Goal: Task Accomplishment & Management: Manage account settings

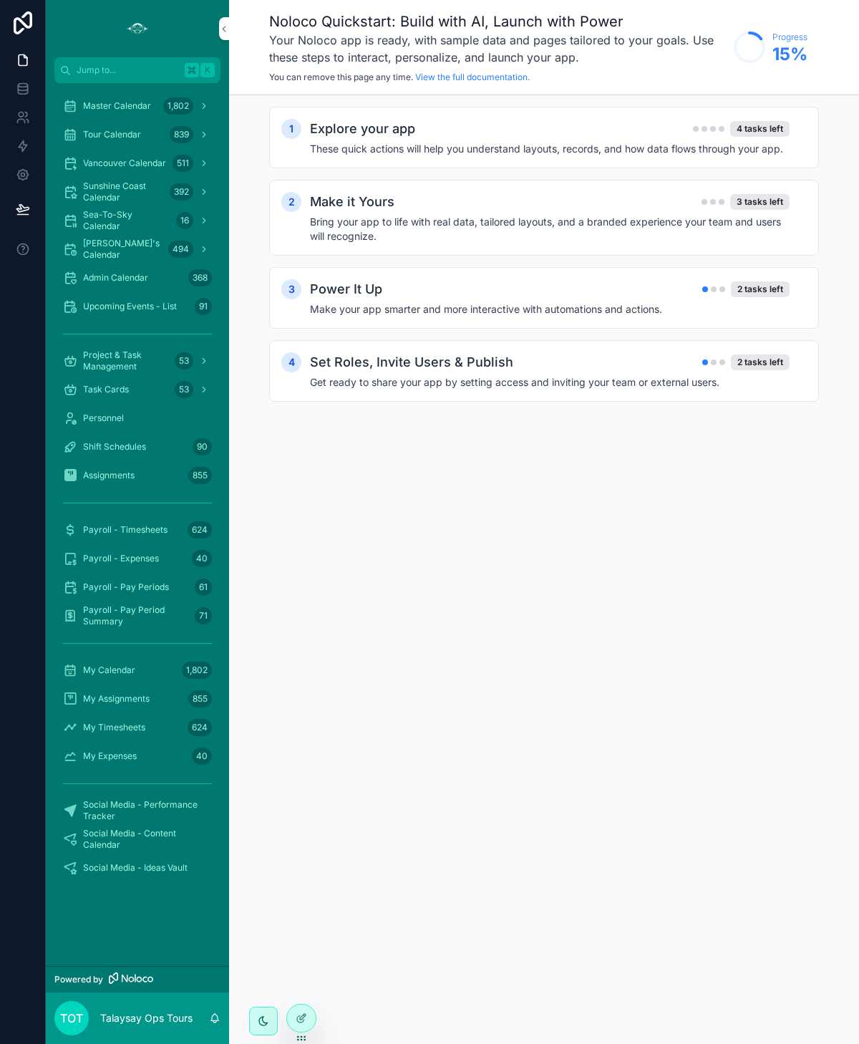
click at [104, 109] on span "Master Calendar" at bounding box center [117, 105] width 68 height 11
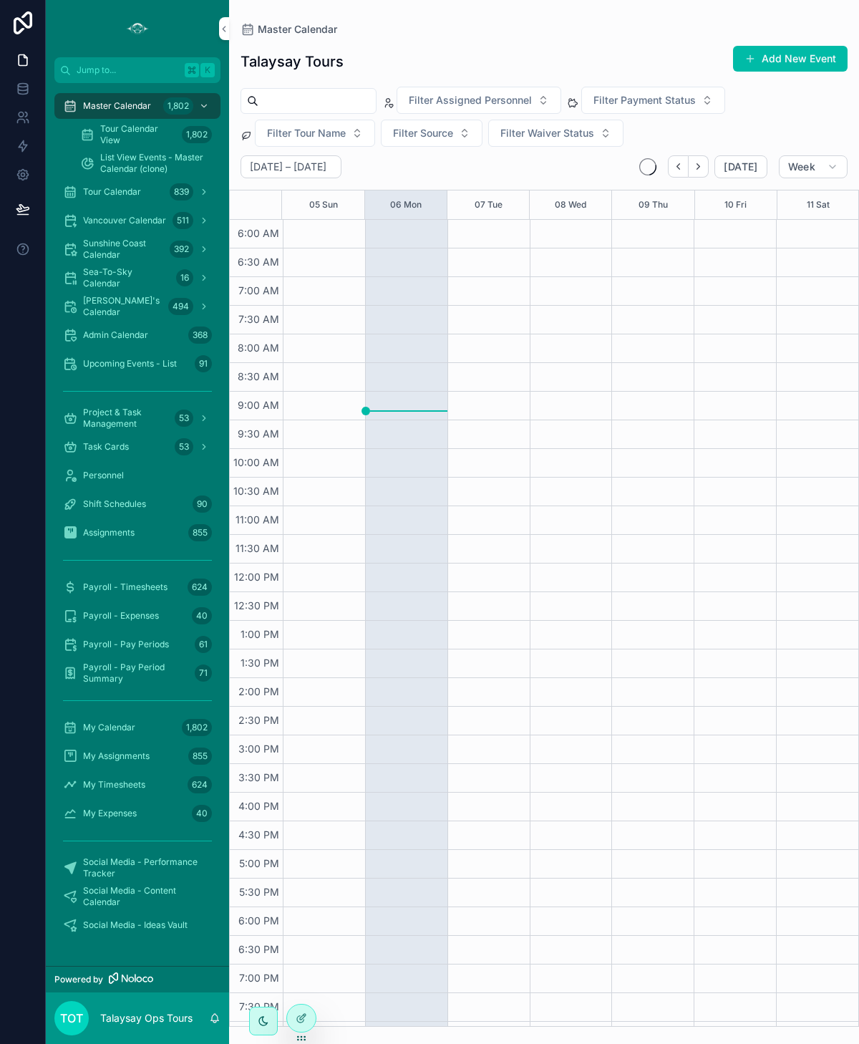
scroll to position [51, 0]
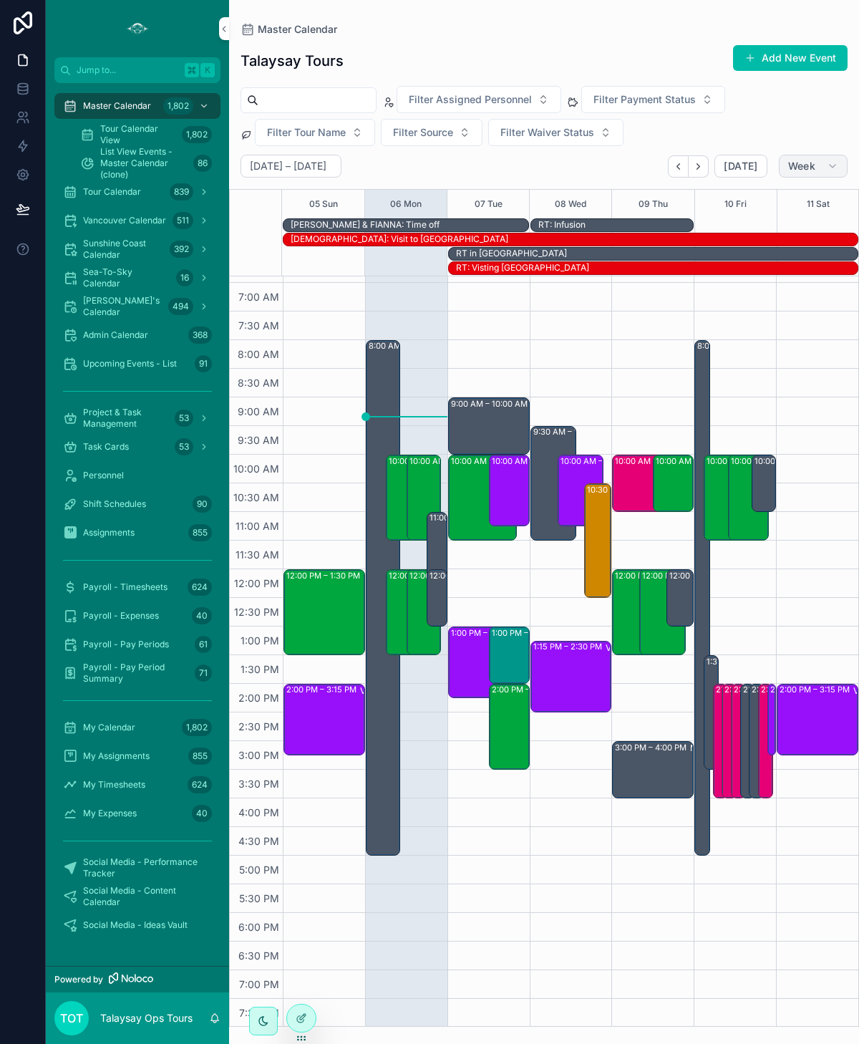
click at [792, 168] on span "Week" at bounding box center [801, 166] width 27 height 13
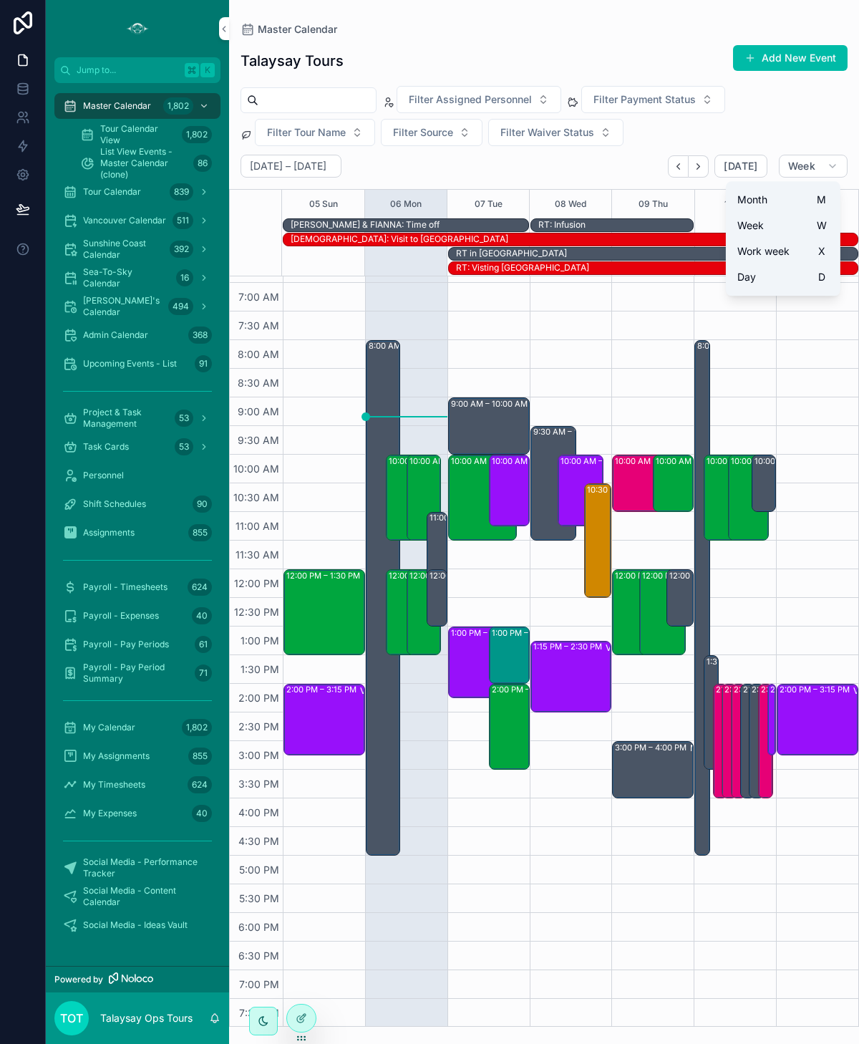
click at [759, 282] on button "Day D" at bounding box center [783, 277] width 103 height 26
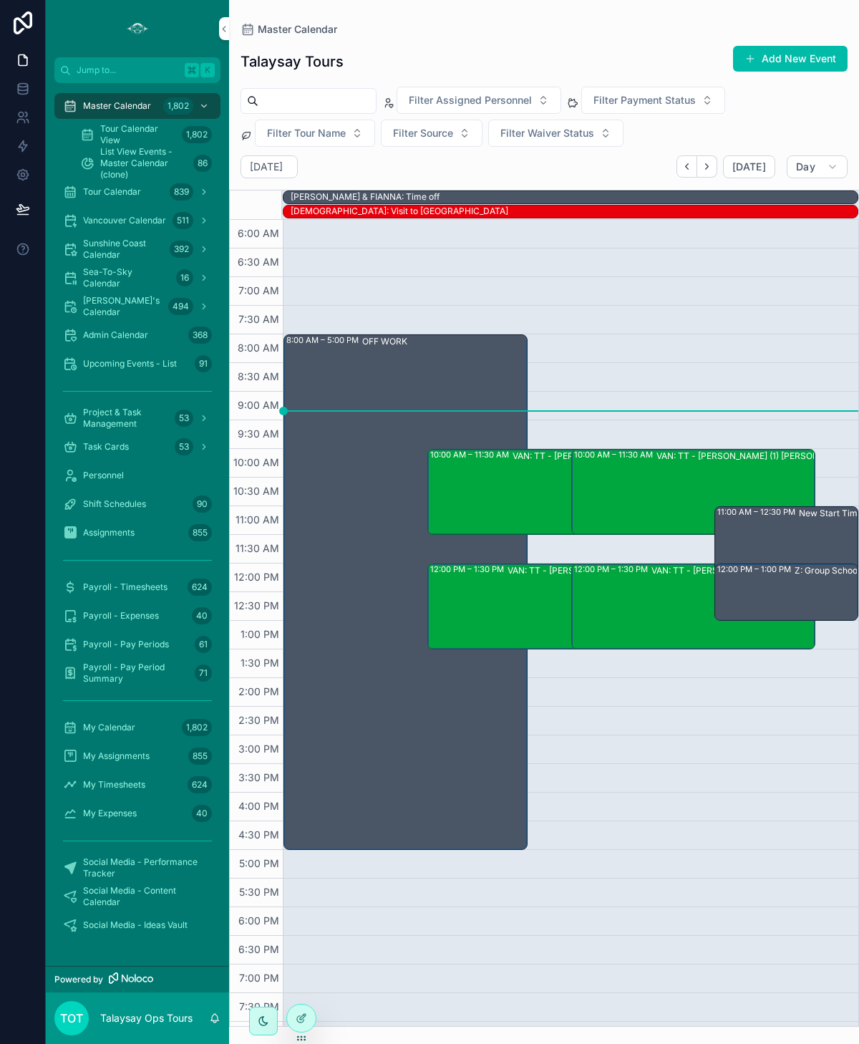
scroll to position [49, 0]
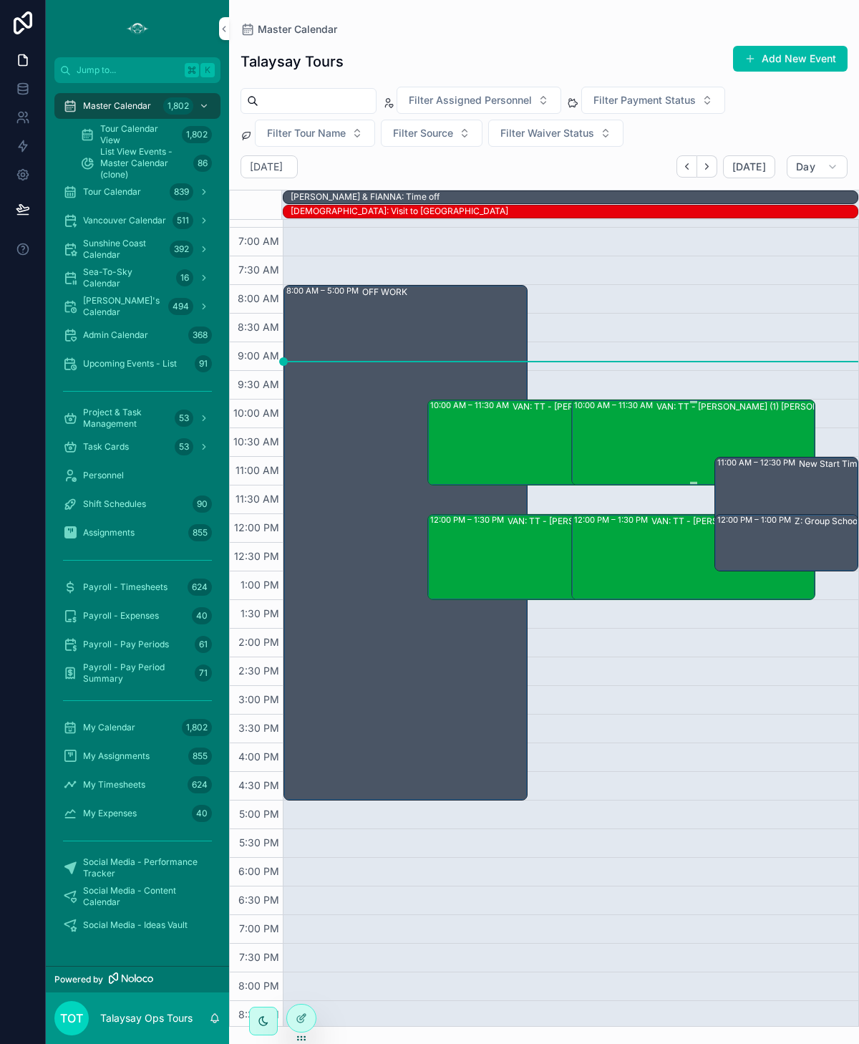
click at [628, 447] on div "10:00 AM – 11:30 AM VAN: TT - [PERSON_NAME] (1) [PERSON_NAME], TW:CSRG-ASJH" at bounding box center [694, 442] width 240 height 83
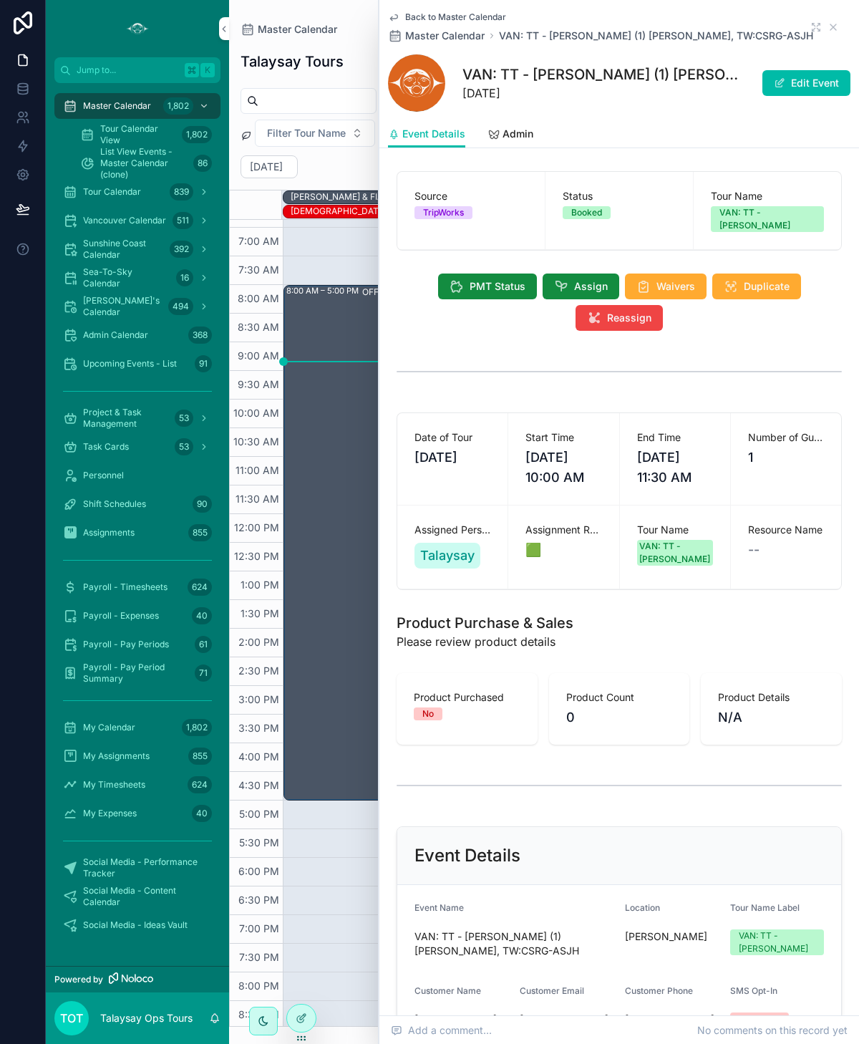
click at [832, 29] on icon "scrollable content" at bounding box center [832, 26] width 11 height 11
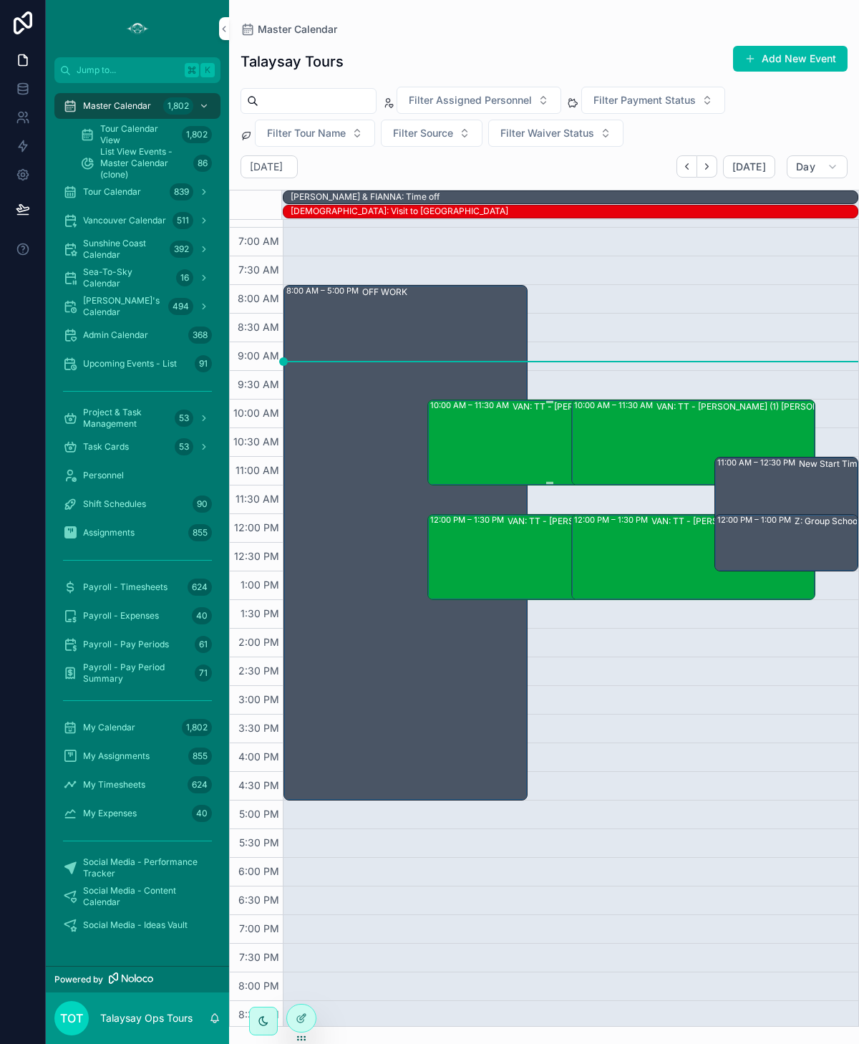
click at [500, 445] on div "10:00 AM – 11:30 AM VAN: TT - [PERSON_NAME] (2) [PERSON_NAME], TW:DEJS-ZWIE" at bounding box center [550, 442] width 240 height 83
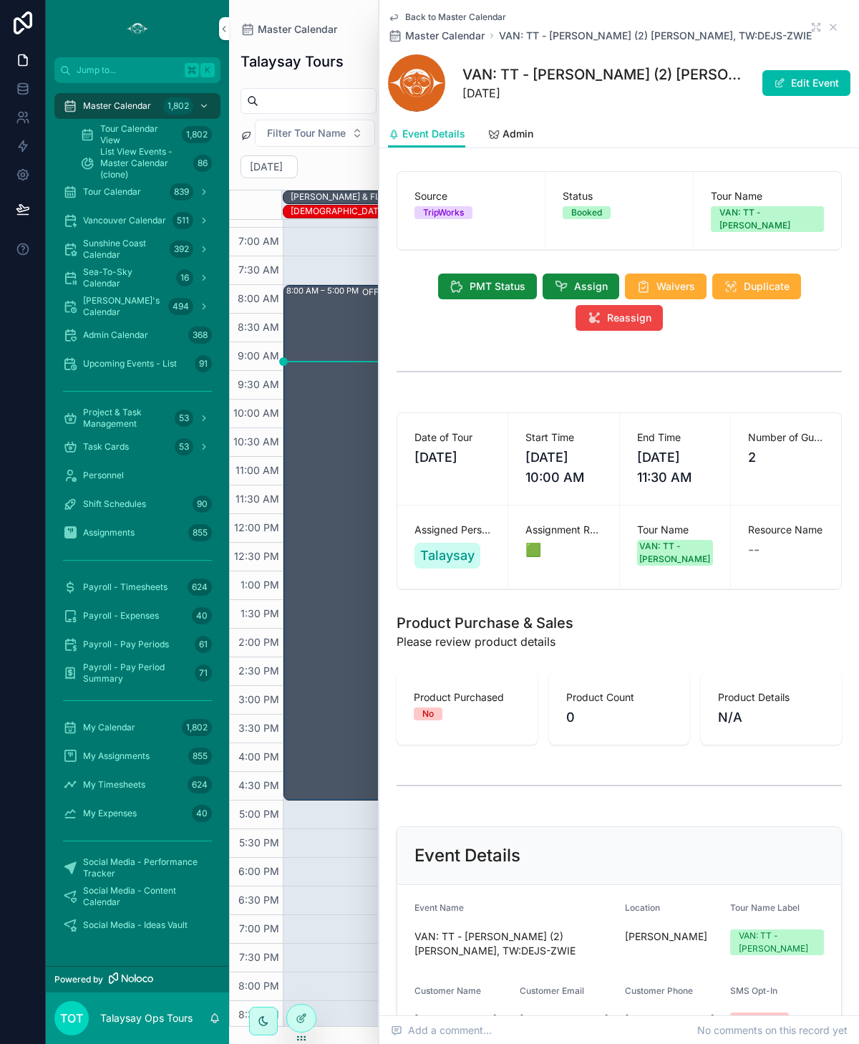
click at [835, 28] on icon "scrollable content" at bounding box center [833, 27] width 6 height 6
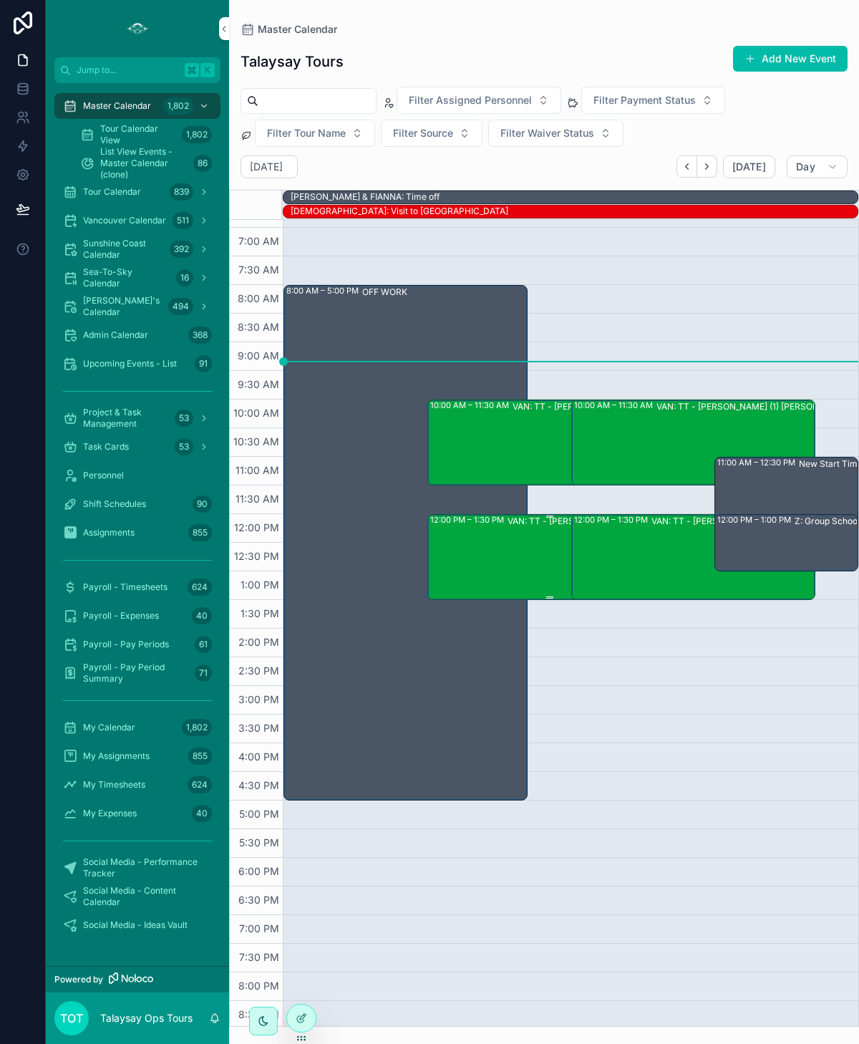
click at [512, 534] on div "VAN: TT - [PERSON_NAME] (3) [PERSON_NAME], TW:HYRC-IZNQ" at bounding box center [628, 556] width 240 height 83
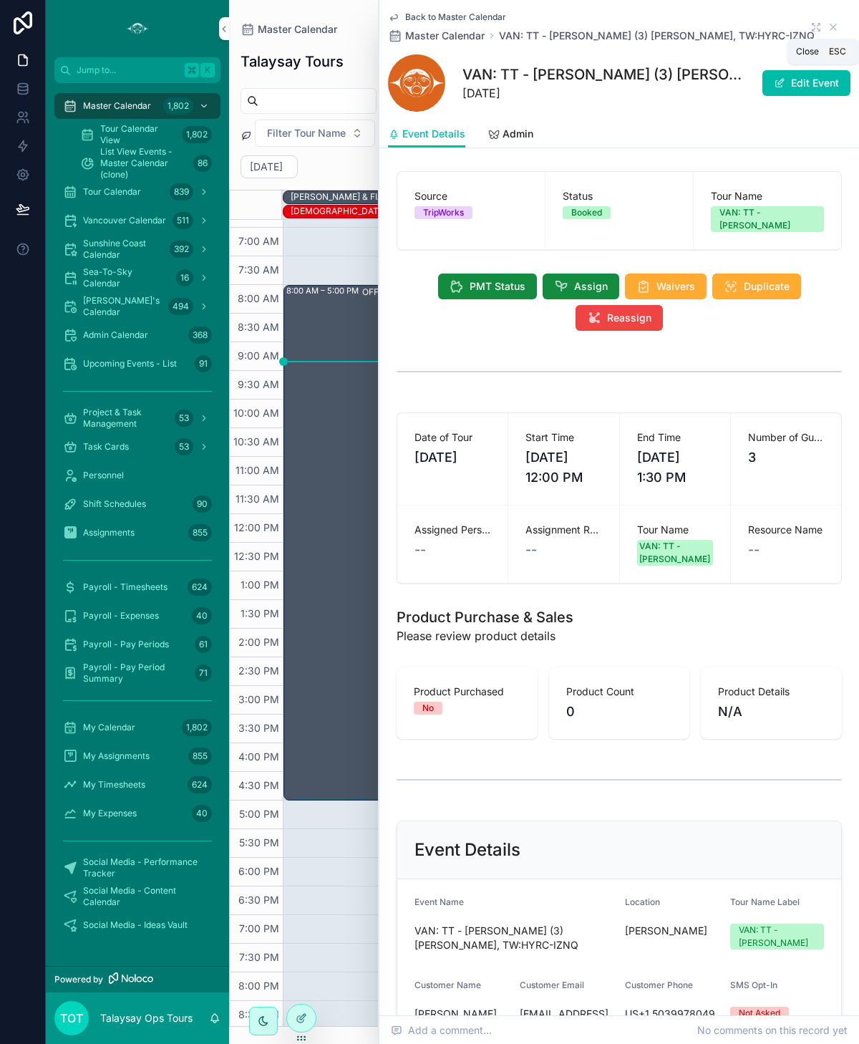
click at [836, 30] on icon "scrollable content" at bounding box center [832, 26] width 11 height 11
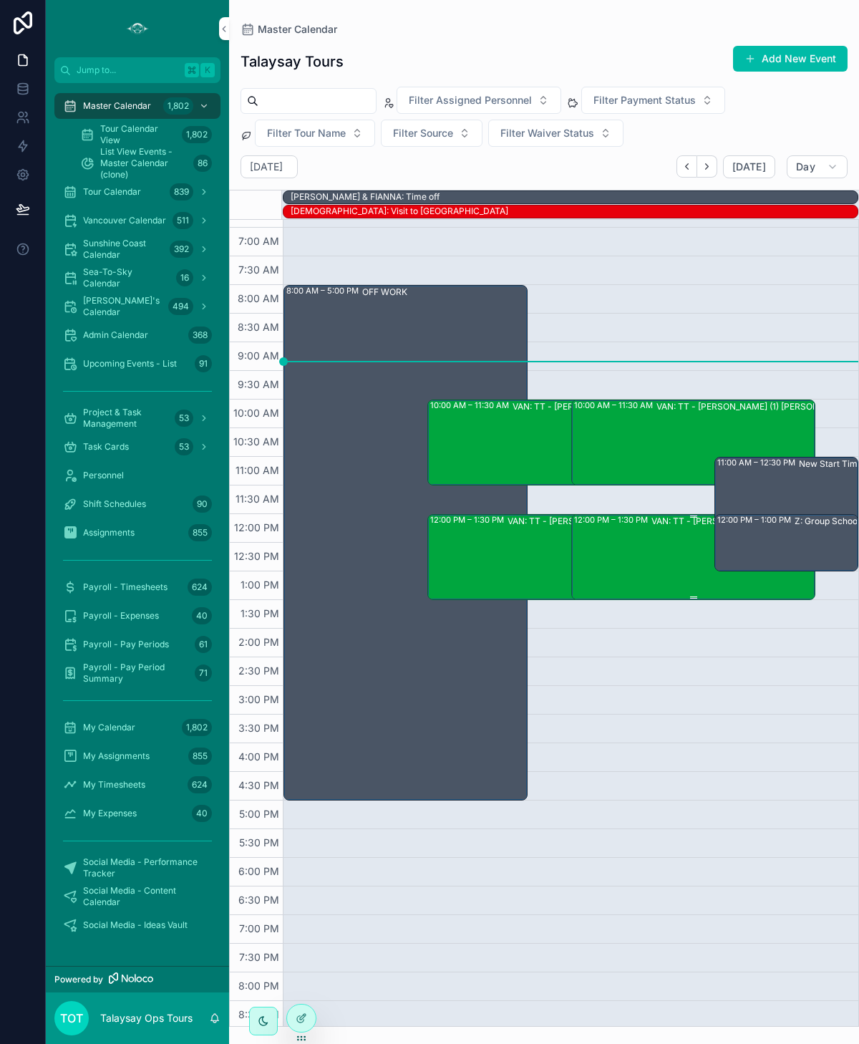
click at [687, 557] on div "VAN: TT - [PERSON_NAME] (2) [PERSON_NAME], TW:NFBA-YCYB" at bounding box center [771, 556] width 240 height 83
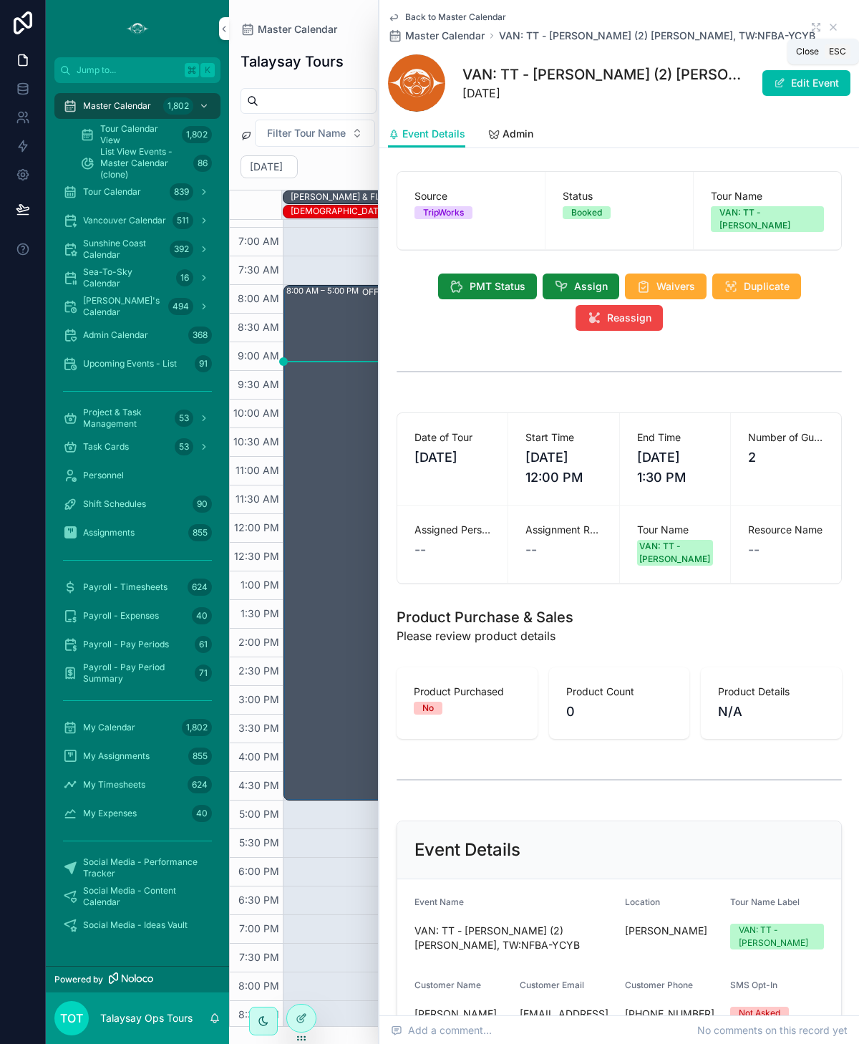
click at [830, 26] on icon "scrollable content" at bounding box center [832, 26] width 11 height 11
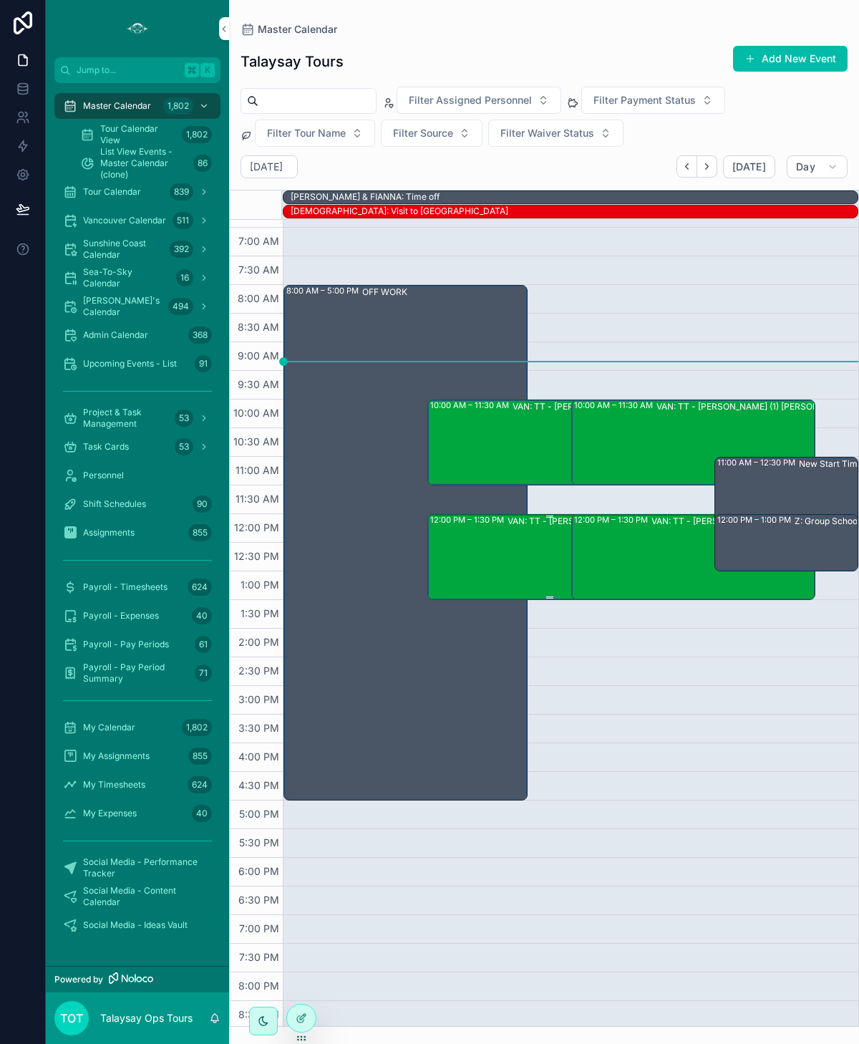
click at [516, 569] on div "VAN: TT - [PERSON_NAME] (3) [PERSON_NAME], TW:HYRC-IZNQ" at bounding box center [628, 556] width 240 height 83
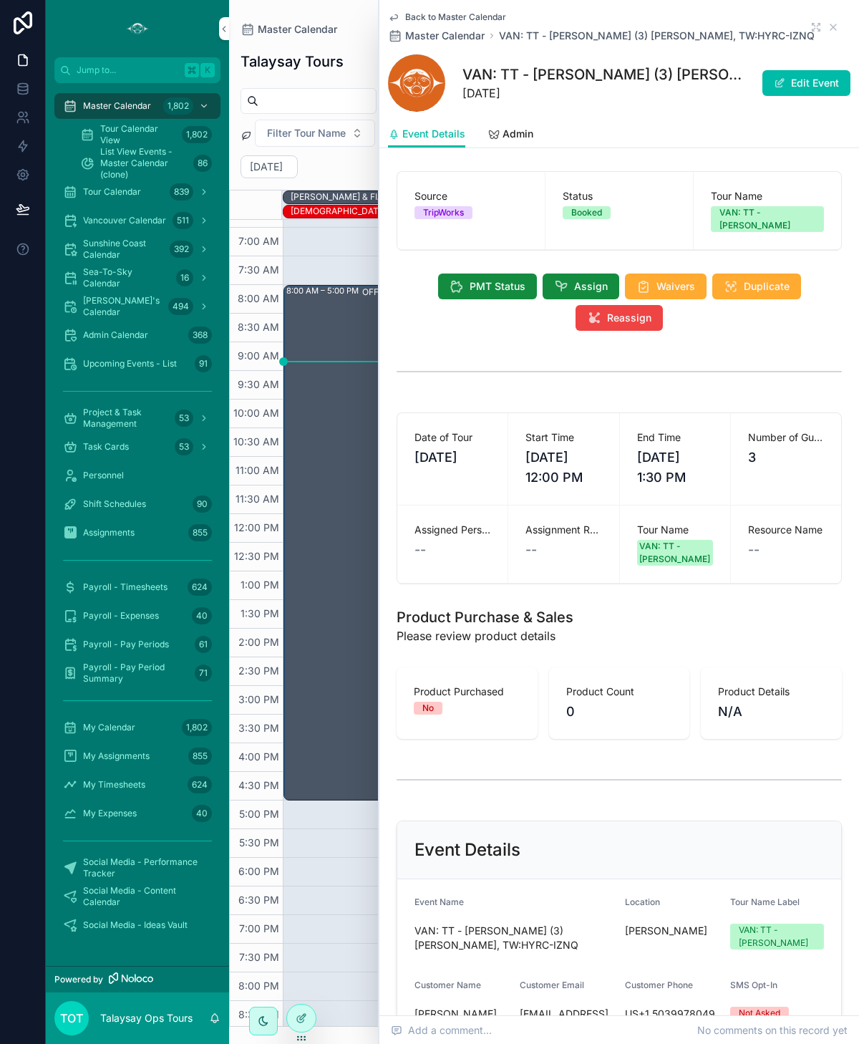
click at [580, 279] on span "Assign" at bounding box center [591, 286] width 34 height 14
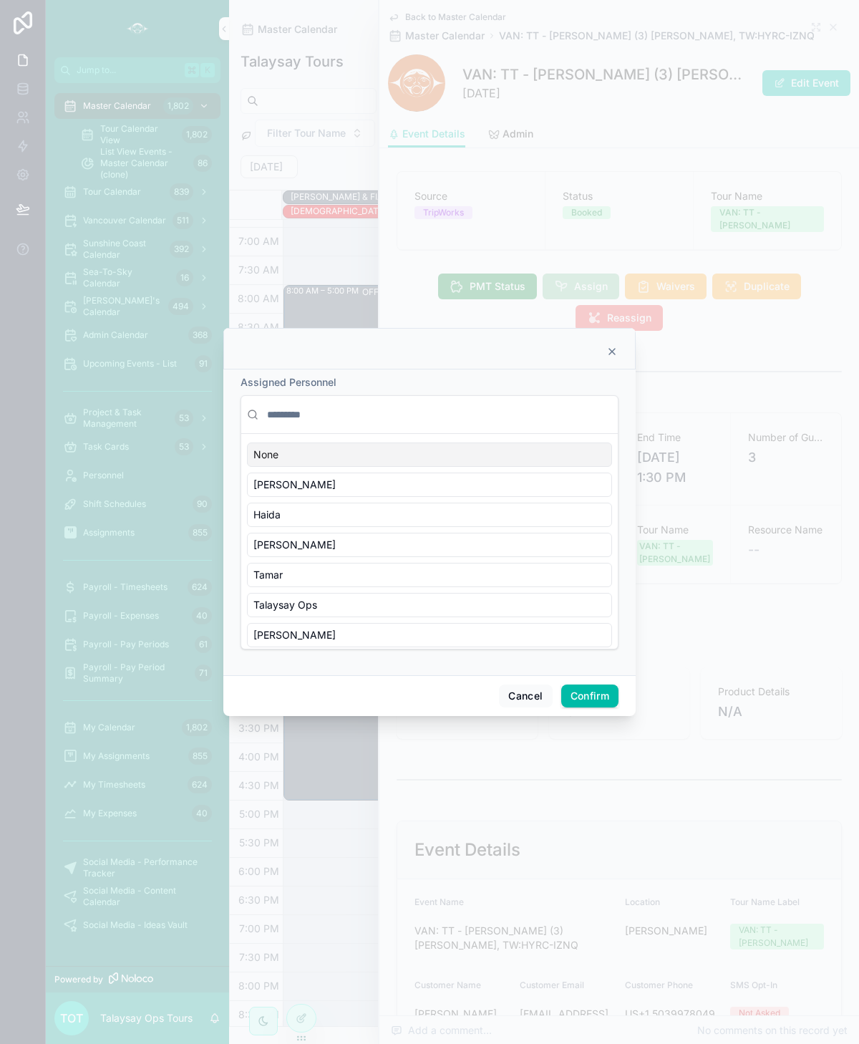
click at [298, 409] on input "text" at bounding box center [438, 415] width 348 height 26
type input "*"
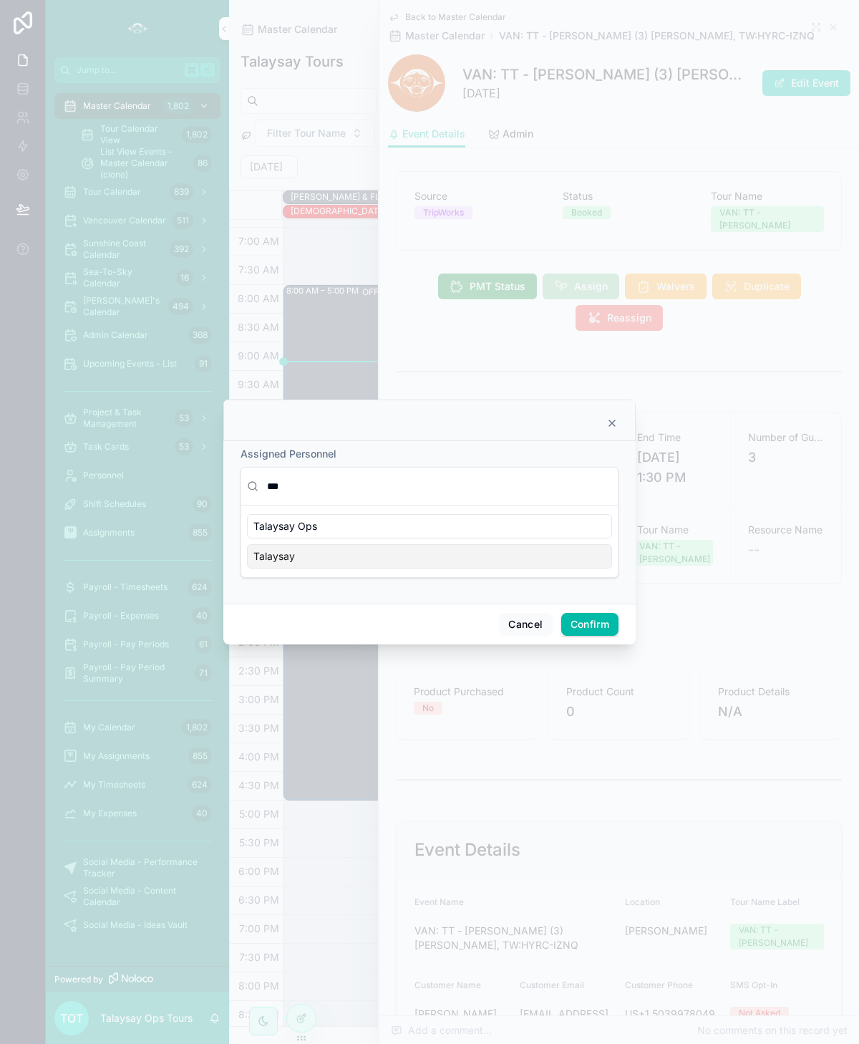
type input "***"
click at [287, 557] on span "Talaysay" at bounding box center [274, 556] width 42 height 14
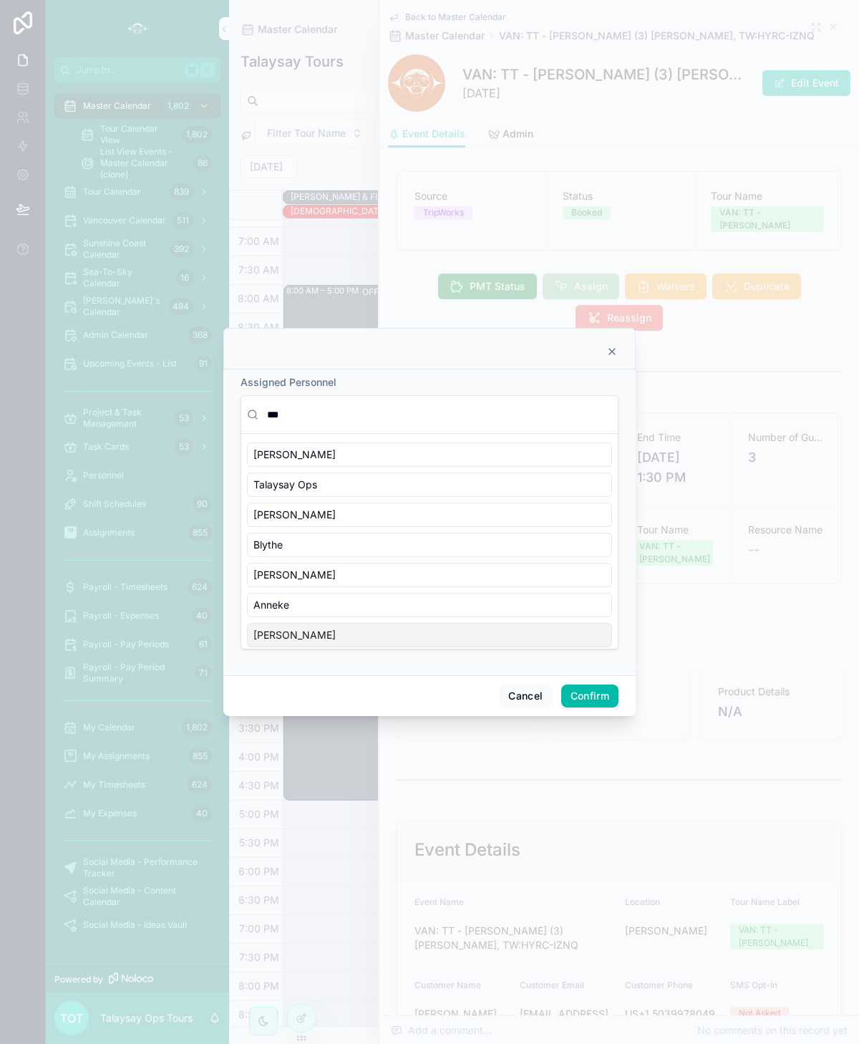
click at [581, 693] on button "Confirm" at bounding box center [589, 695] width 57 height 23
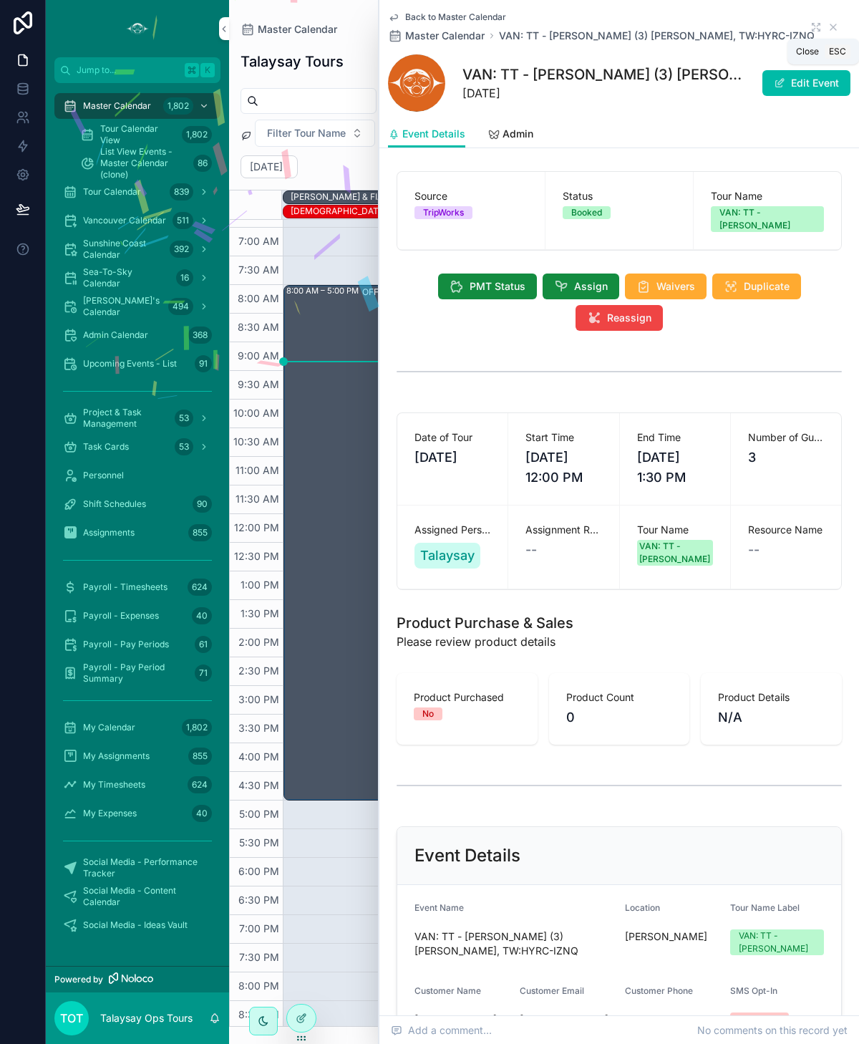
click at [831, 26] on icon "scrollable content" at bounding box center [833, 27] width 6 height 6
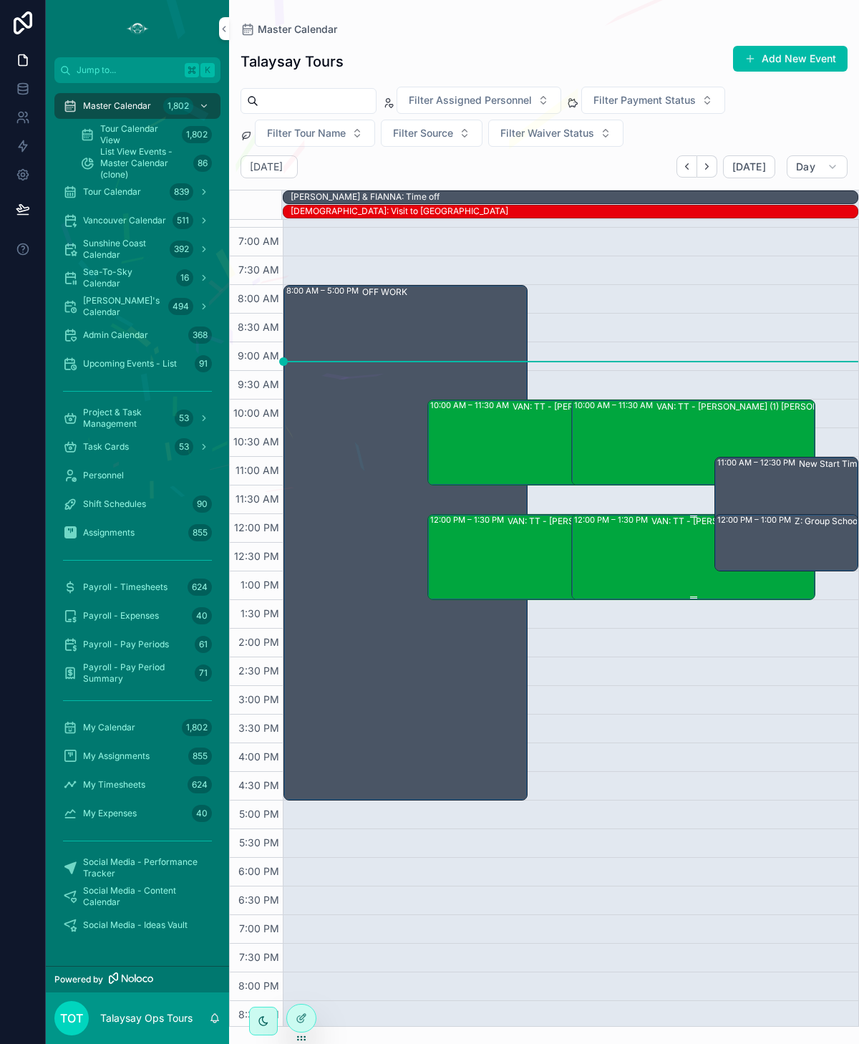
click at [593, 541] on div "12:00 PM – 1:30 PM VAN: TT - [PERSON_NAME] (2) [PERSON_NAME], TW:NFBA-YCYB" at bounding box center [694, 556] width 240 height 83
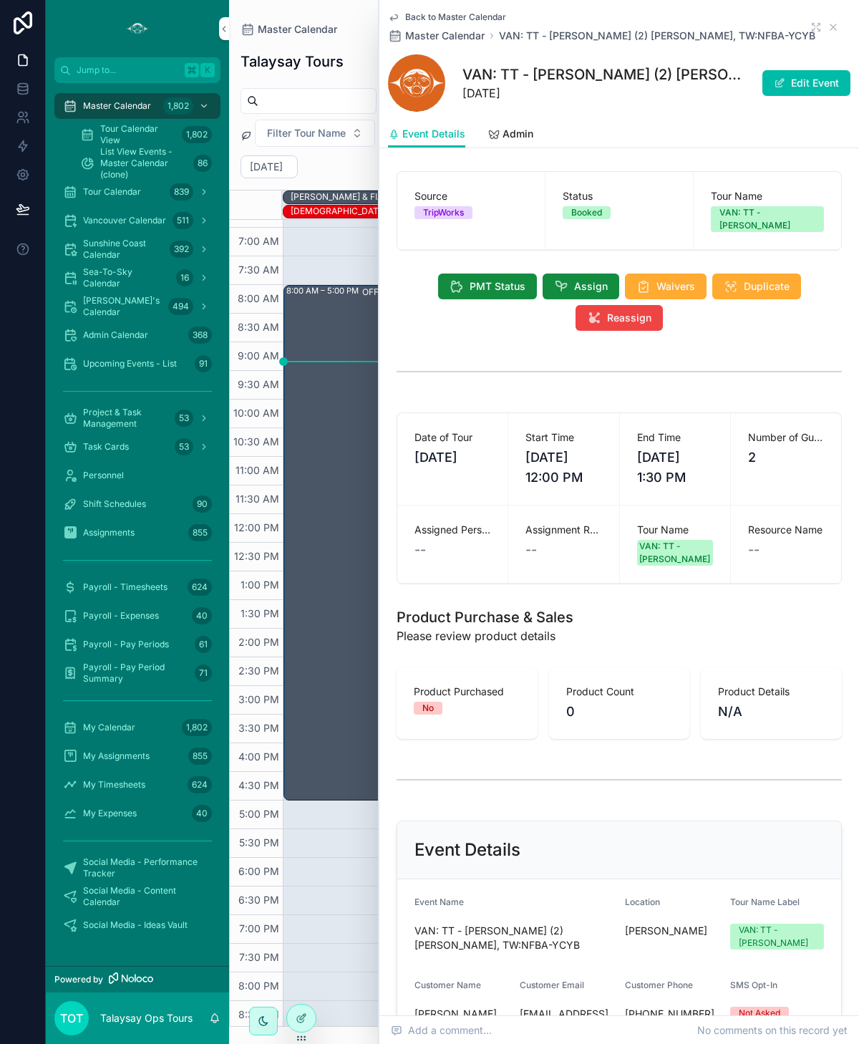
click at [570, 274] on button "Assign" at bounding box center [581, 286] width 77 height 26
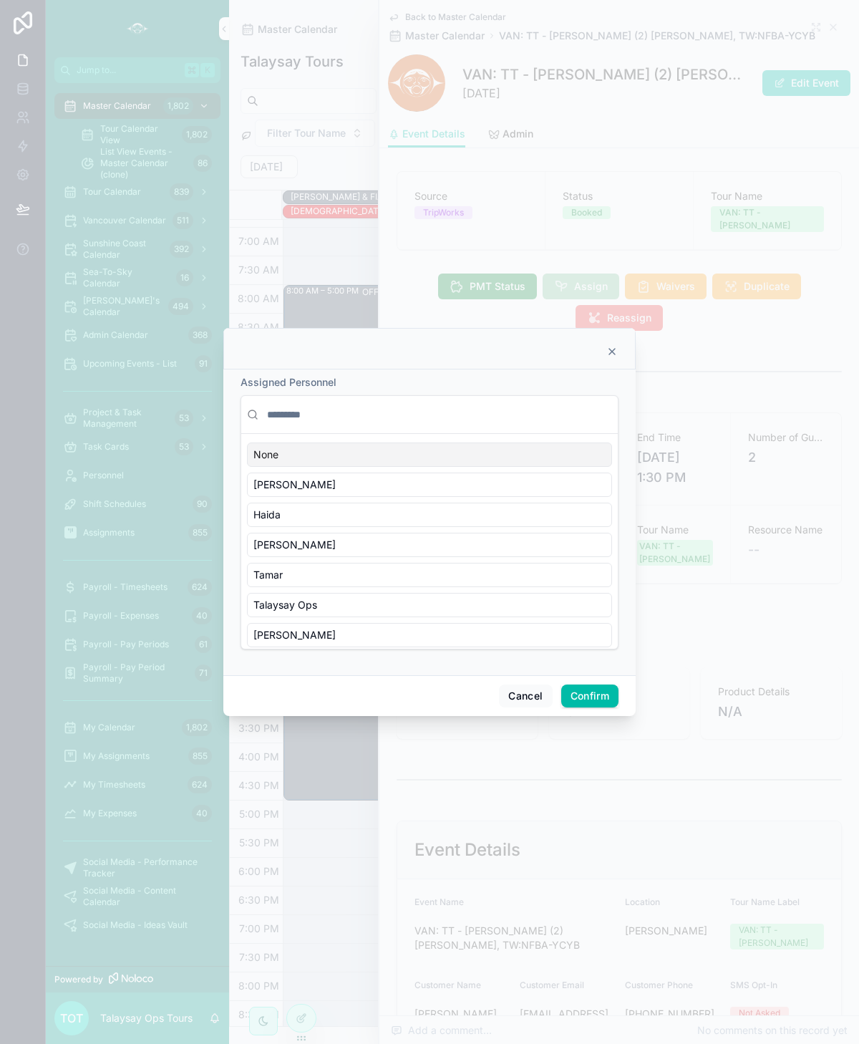
click at [286, 412] on input "text" at bounding box center [438, 415] width 348 height 26
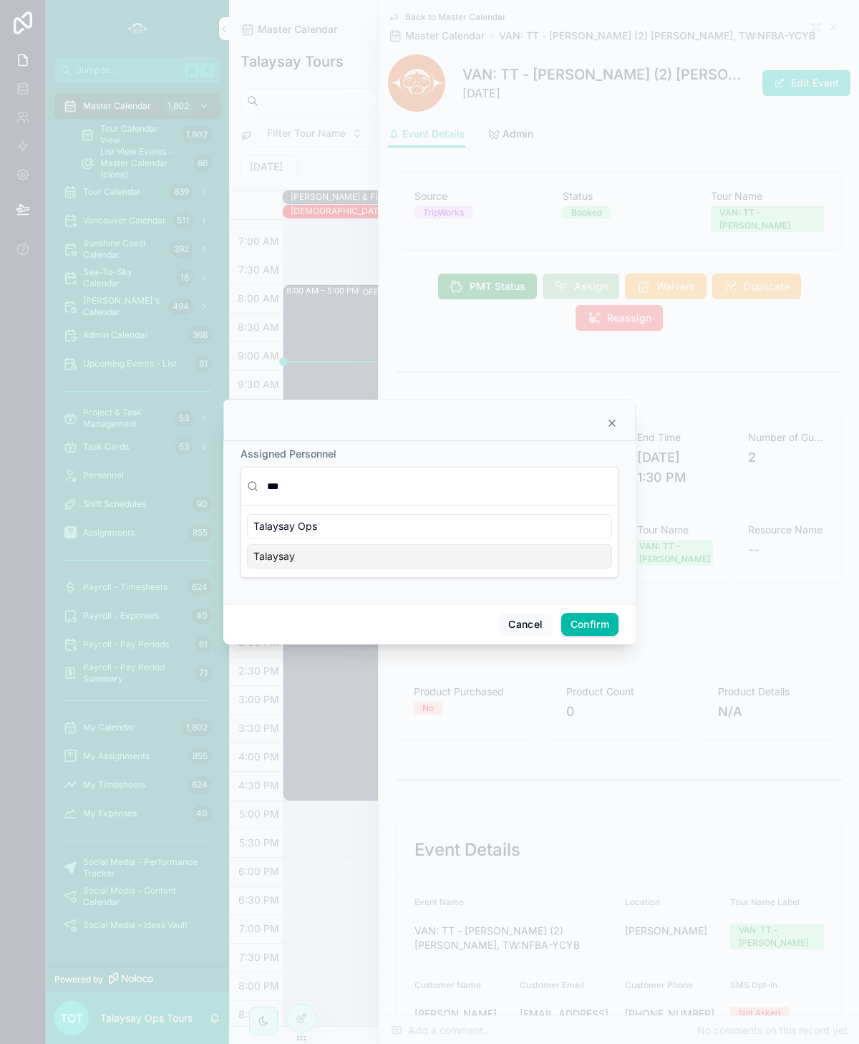
type input "***"
click at [316, 562] on div "Talaysay" at bounding box center [429, 556] width 365 height 24
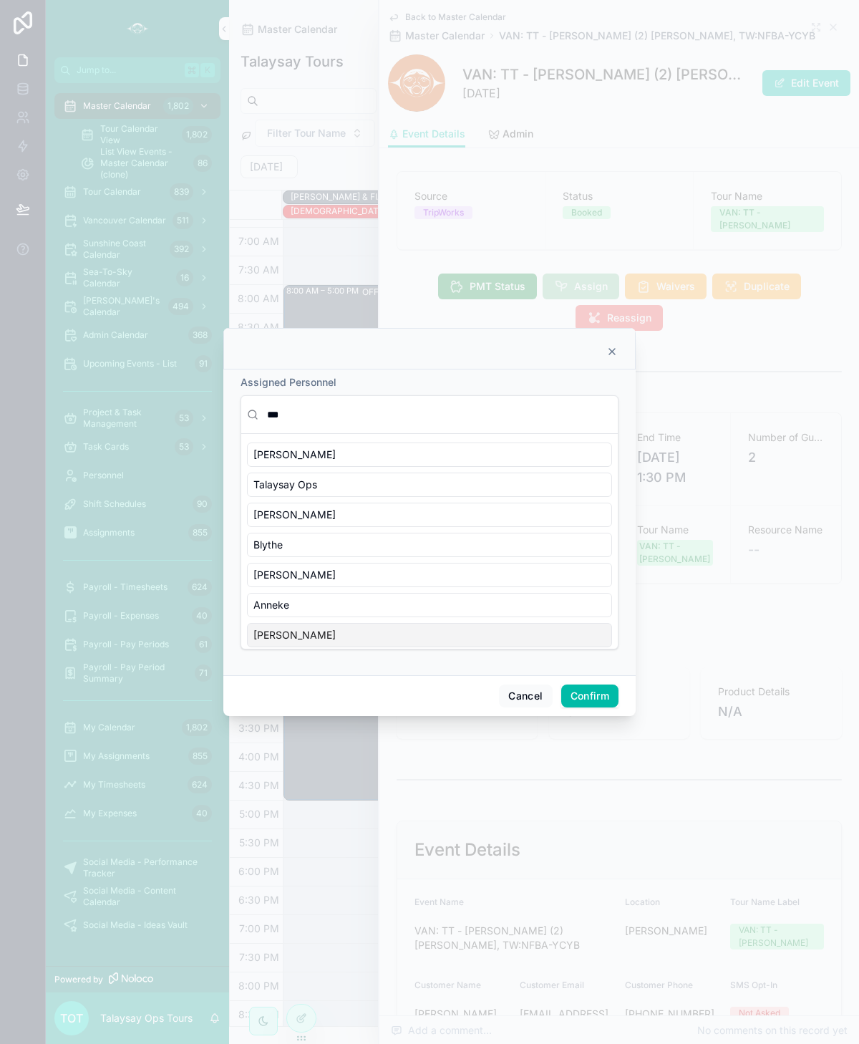
click at [574, 696] on button "Confirm" at bounding box center [589, 695] width 57 height 23
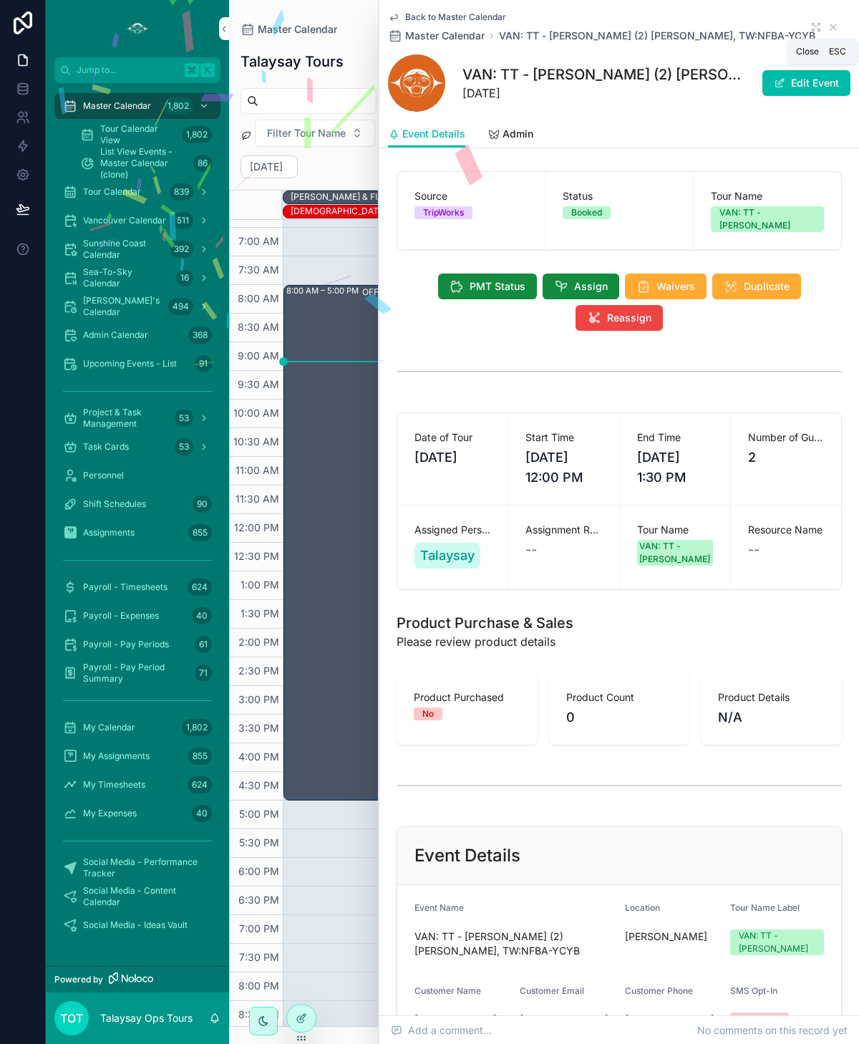
click at [835, 26] on icon "scrollable content" at bounding box center [832, 26] width 11 height 11
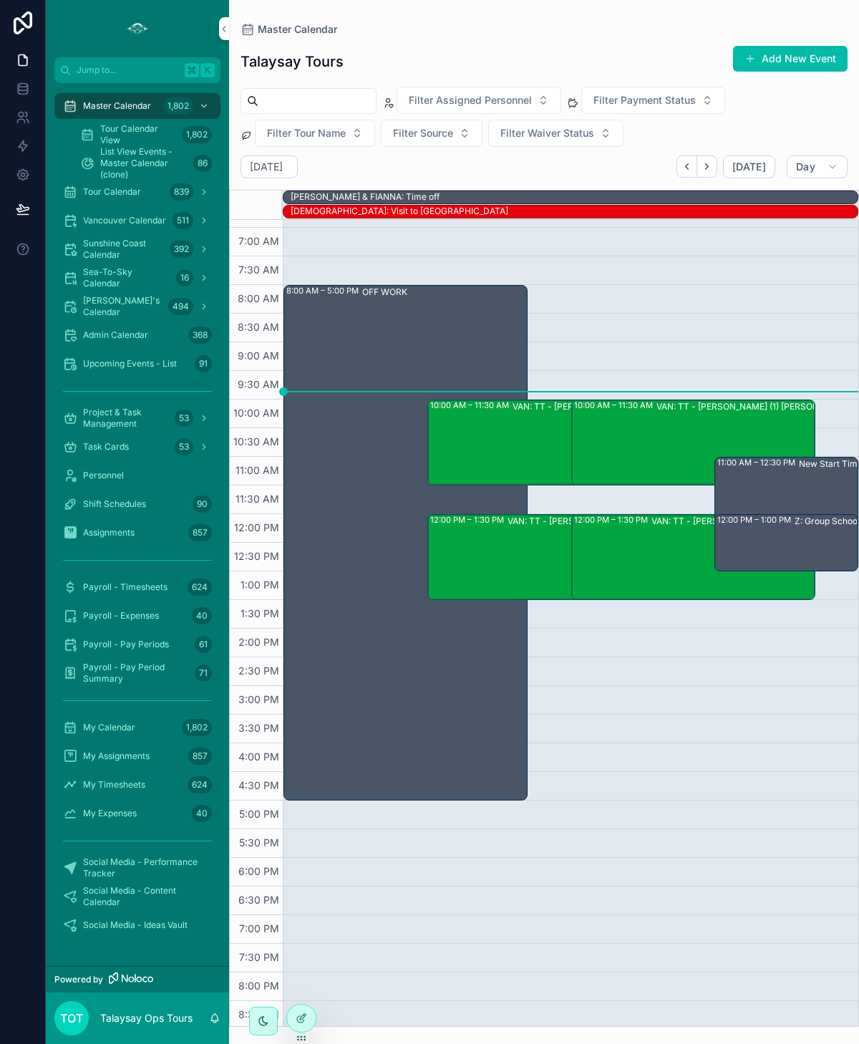
scroll to position [37, 0]
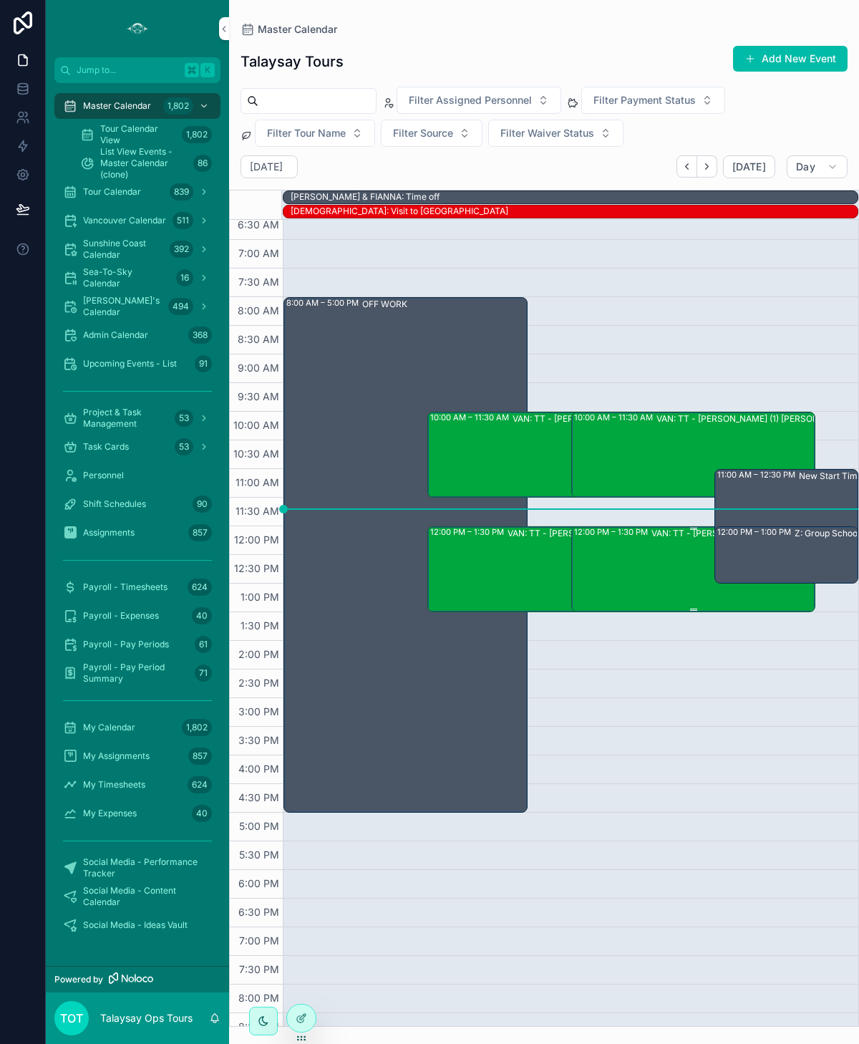
click at [659, 581] on div "VAN: TT - [PERSON_NAME] (2) [PERSON_NAME], TW:NFBA-YCYB" at bounding box center [771, 568] width 240 height 83
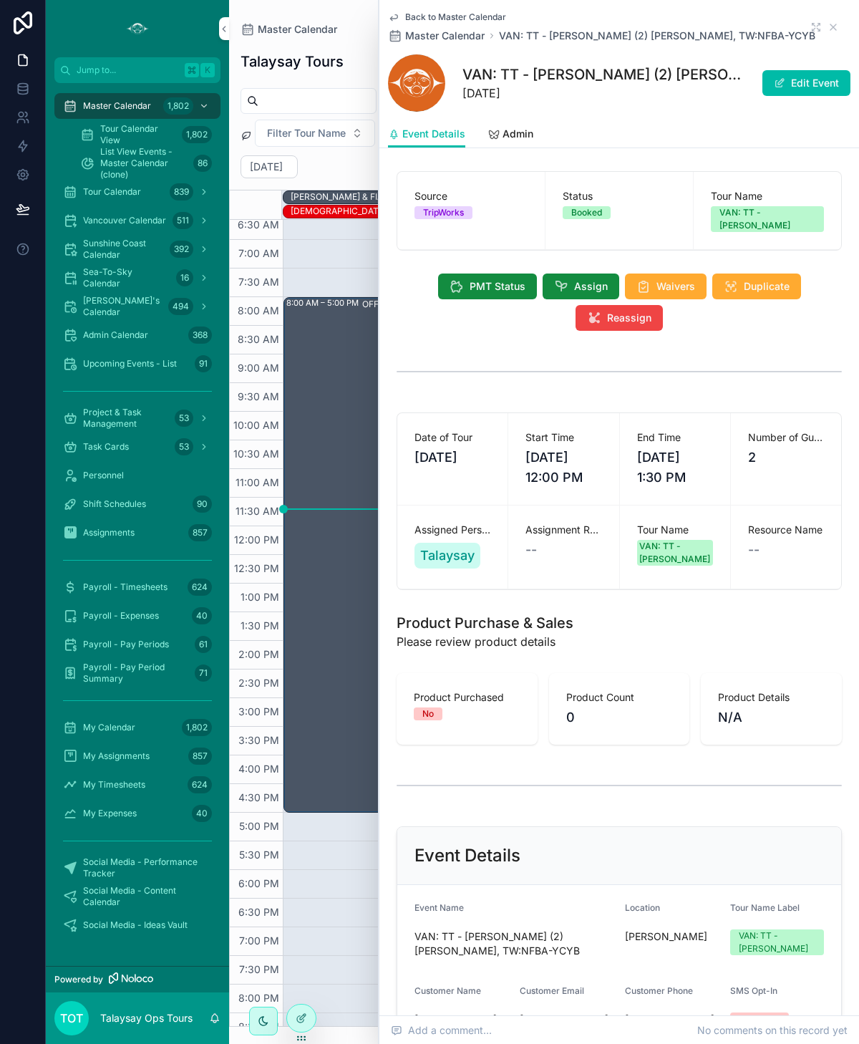
type input "***"
drag, startPoint x: 833, startPoint y: 28, endPoint x: 833, endPoint y: 47, distance: 18.6
click at [833, 28] on icon "scrollable content" at bounding box center [832, 26] width 11 height 11
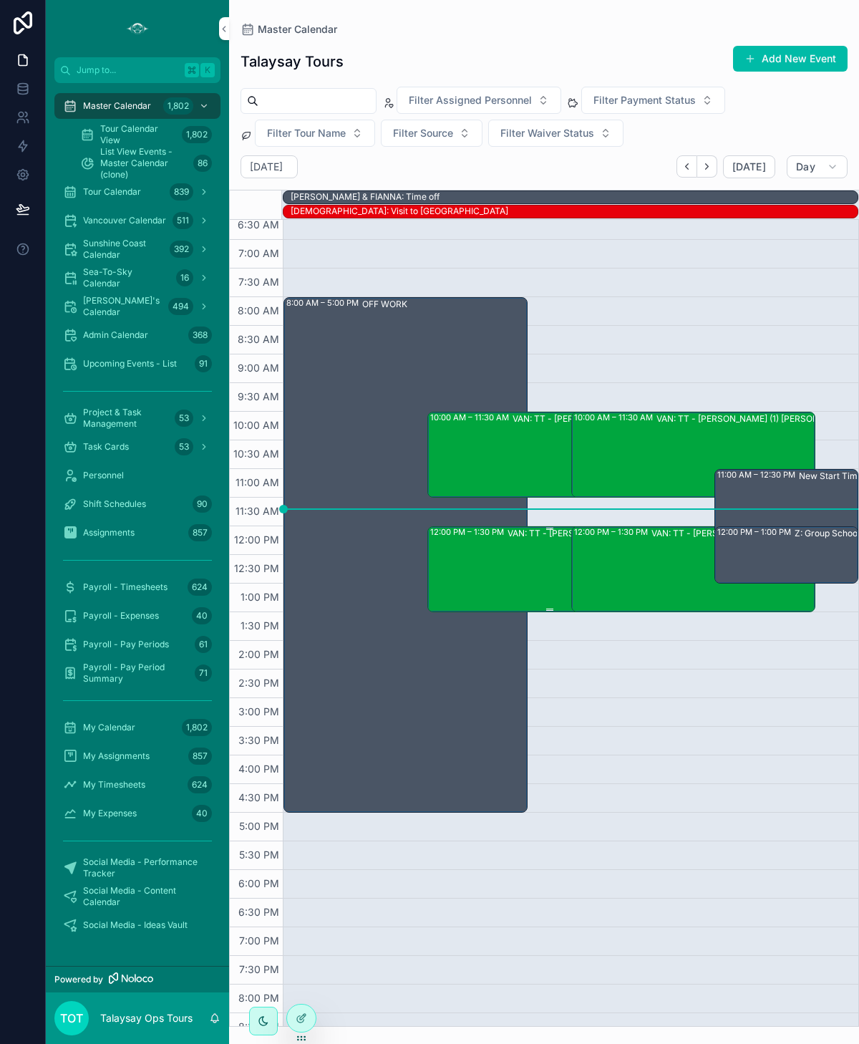
click at [491, 565] on div "12:00 PM – 1:30 PM VAN: TT - [PERSON_NAME] (3) [PERSON_NAME], TW:HYRC-IZNQ" at bounding box center [550, 569] width 240 height 83
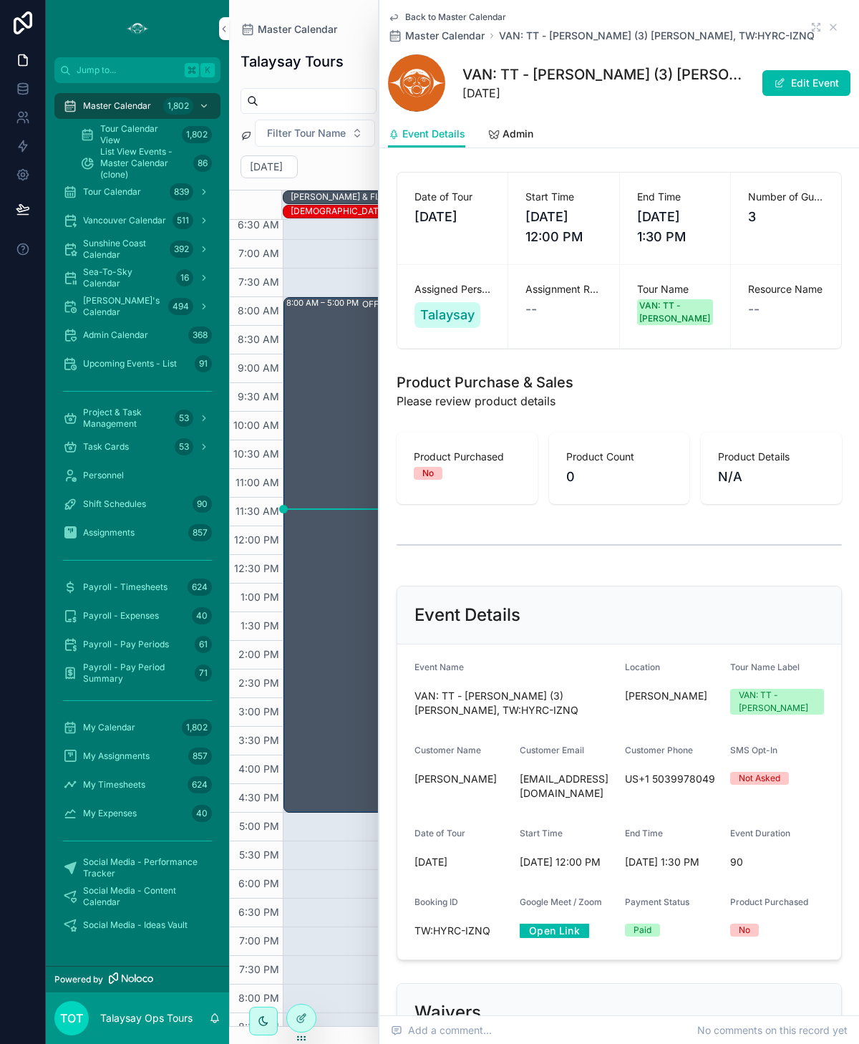
type input "***"
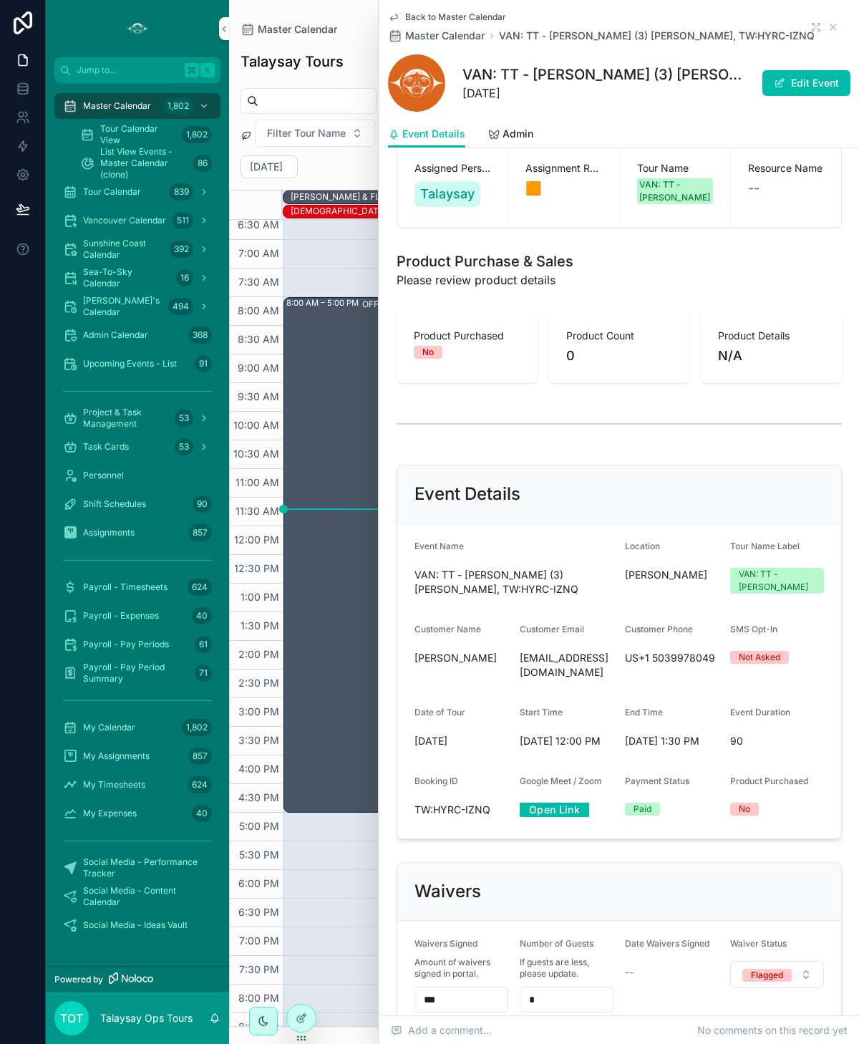
scroll to position [871, 0]
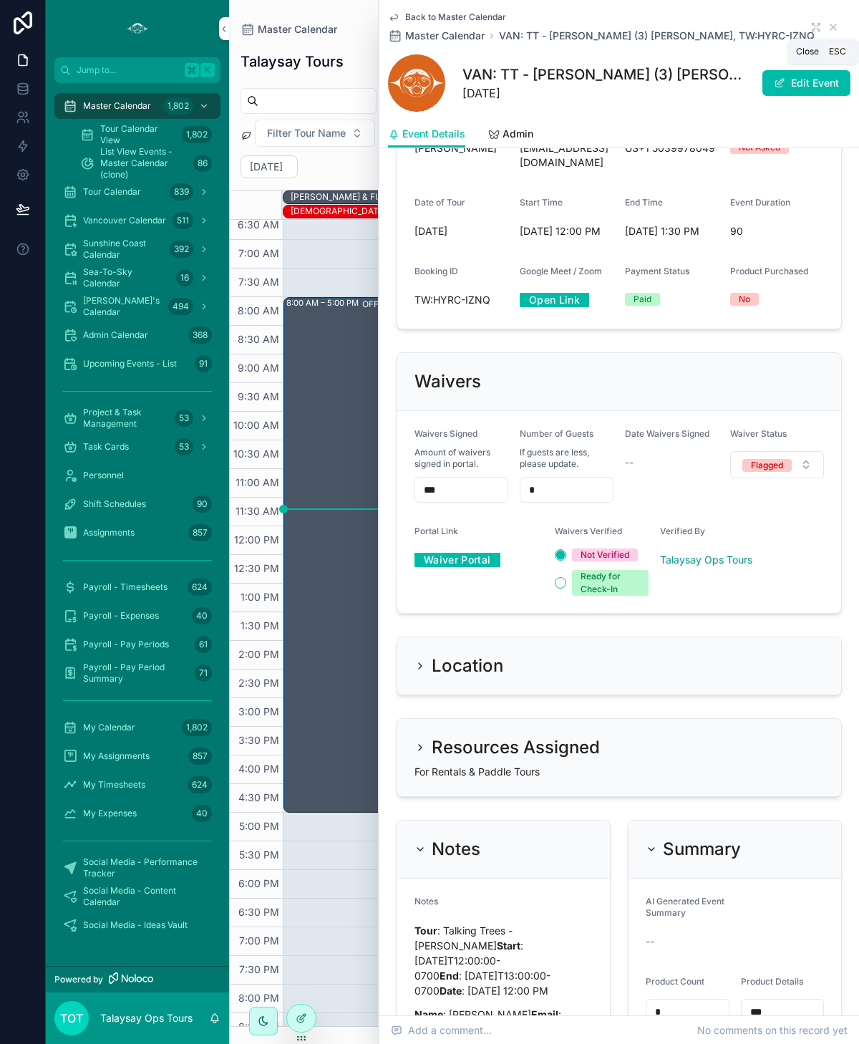
click at [830, 29] on icon "scrollable content" at bounding box center [833, 27] width 6 height 6
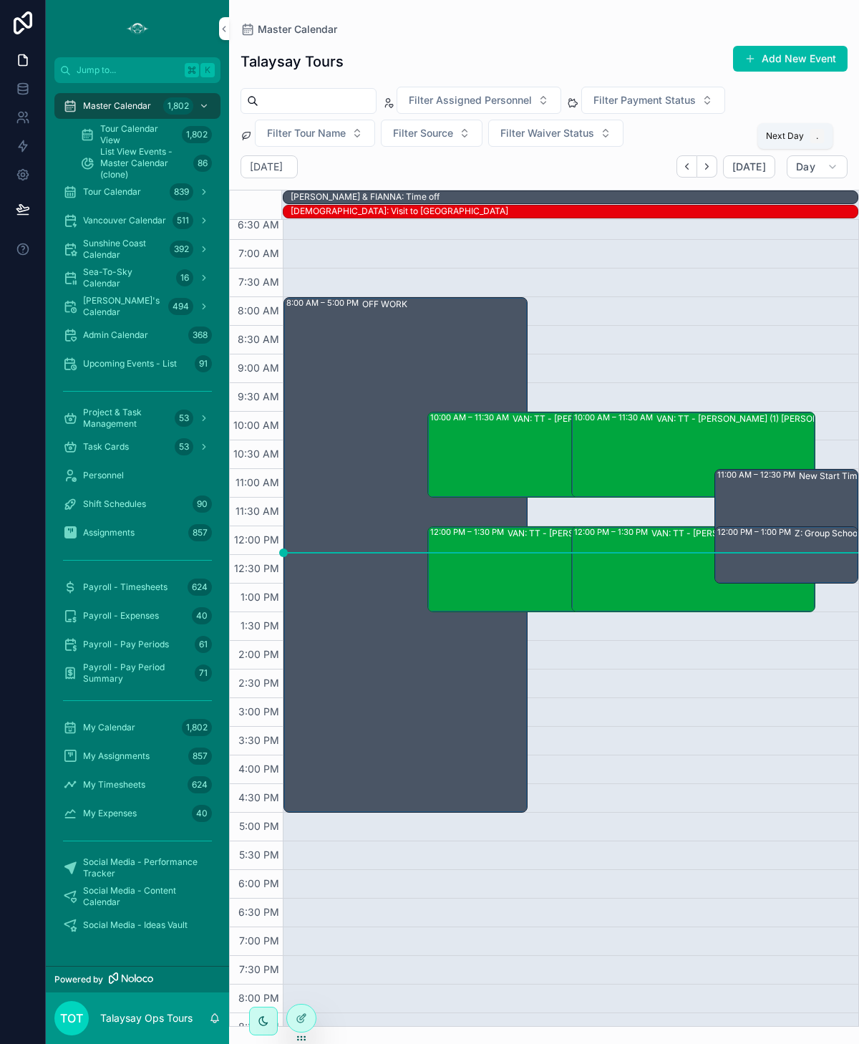
click at [709, 165] on icon "Next" at bounding box center [706, 166] width 11 height 11
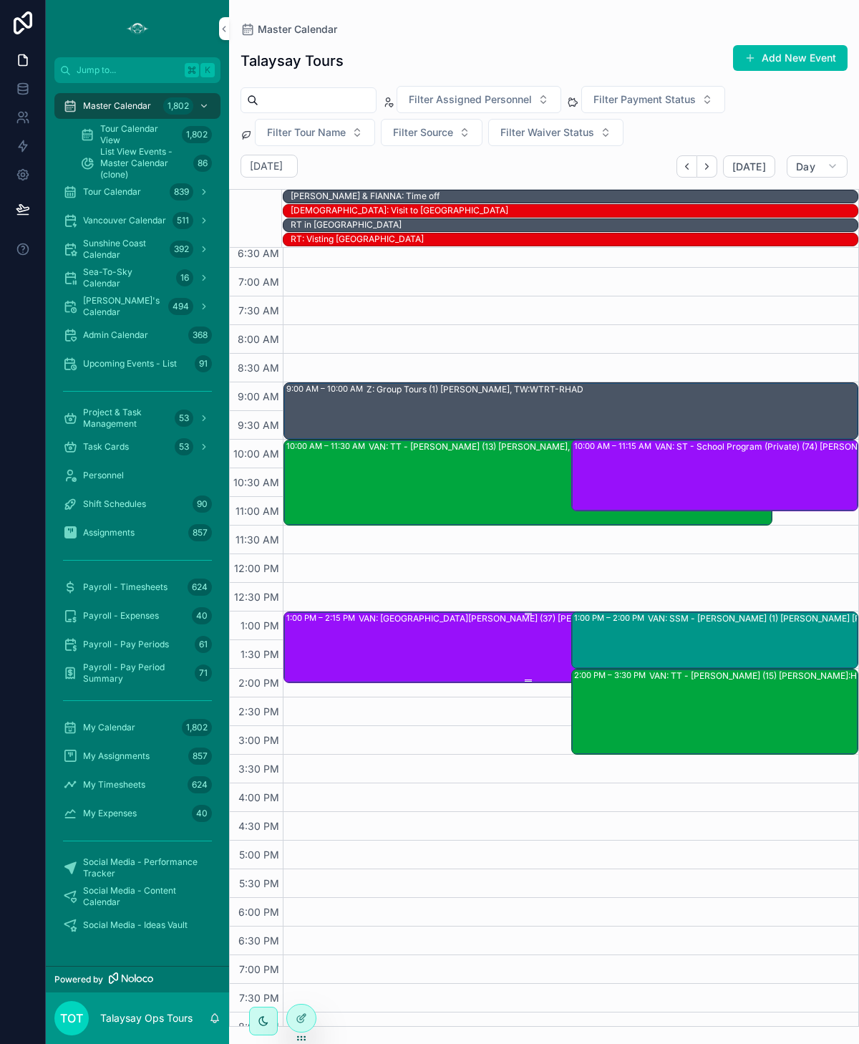
click at [450, 623] on div "VAN: [GEOGRAPHIC_DATA][PERSON_NAME] (37) [PERSON_NAME], TW:KXAG-FYUR" at bounding box center [565, 646] width 412 height 69
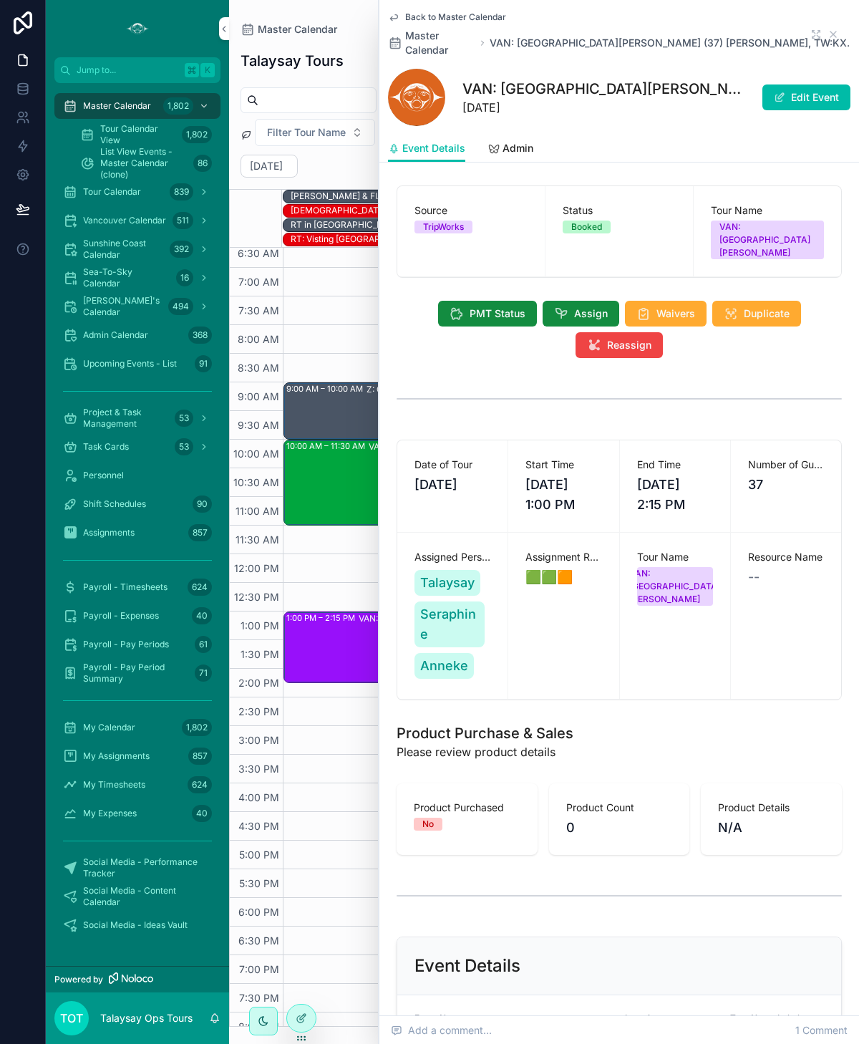
click at [832, 29] on icon "scrollable content" at bounding box center [832, 34] width 11 height 11
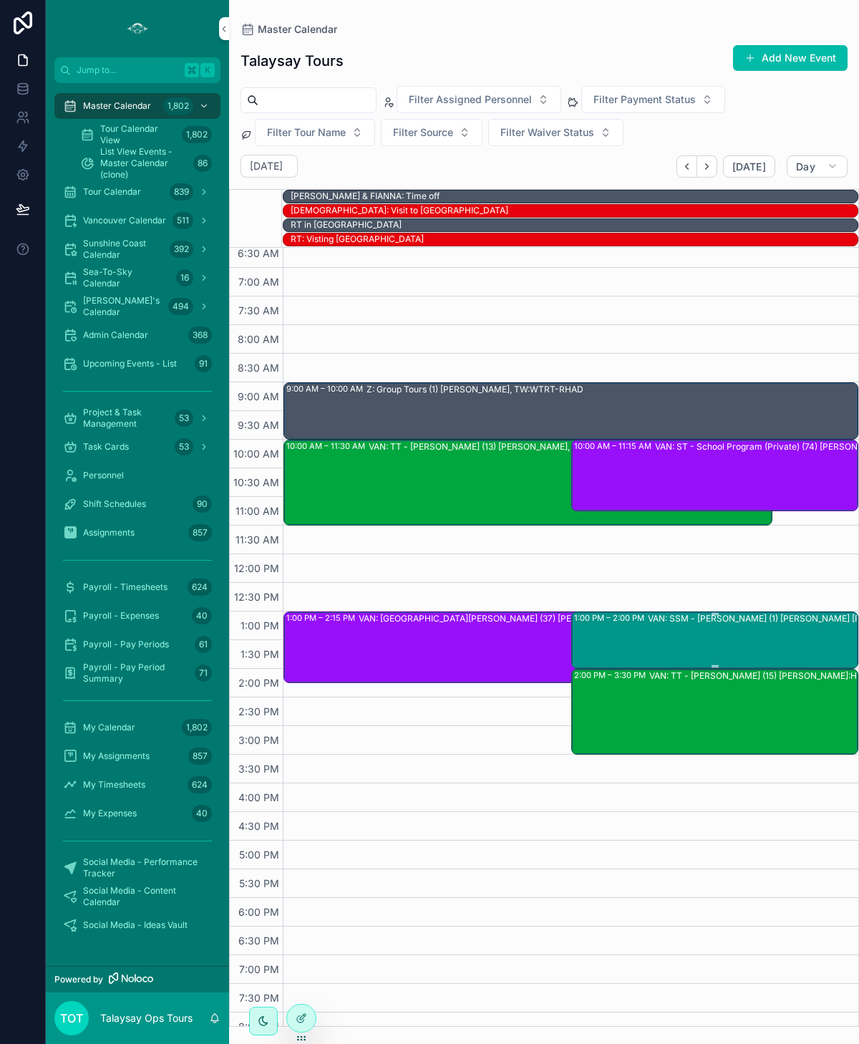
click at [694, 633] on div "VAN: SSM - [PERSON_NAME] (1) [PERSON_NAME] [PERSON_NAME], TW:HBUS-FKTE" at bounding box center [789, 639] width 283 height 54
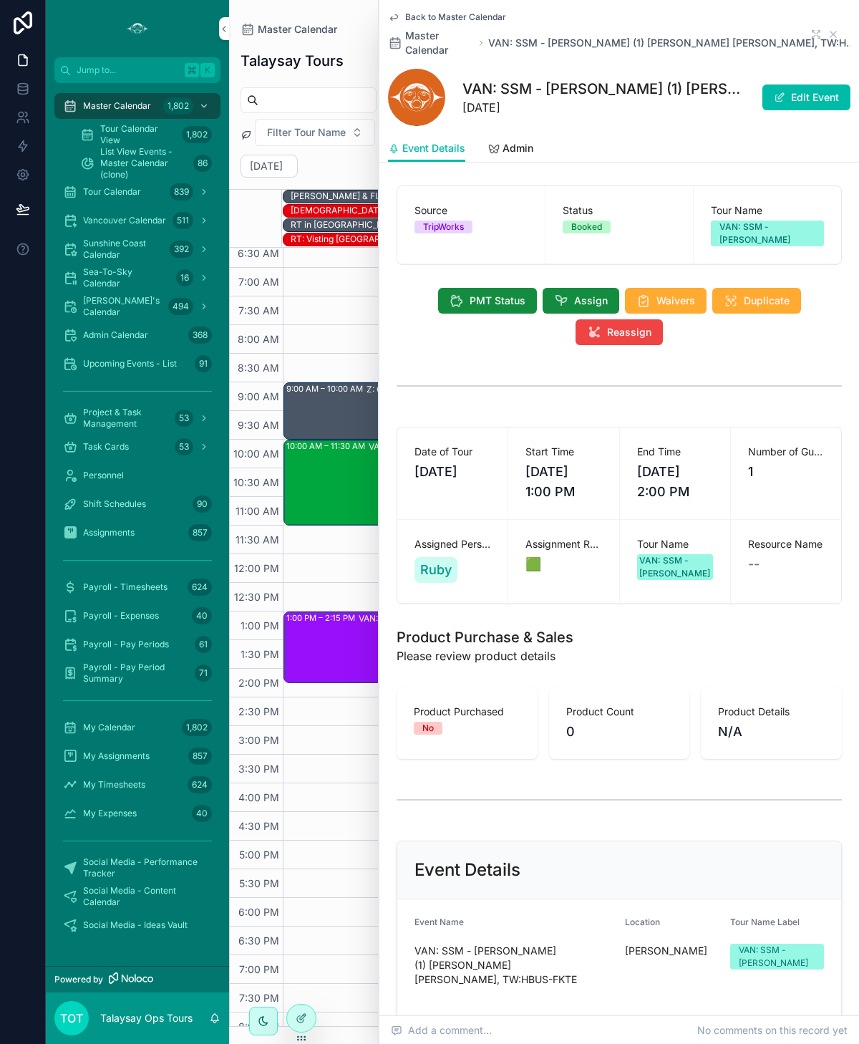
click at [832, 29] on icon "scrollable content" at bounding box center [832, 34] width 11 height 11
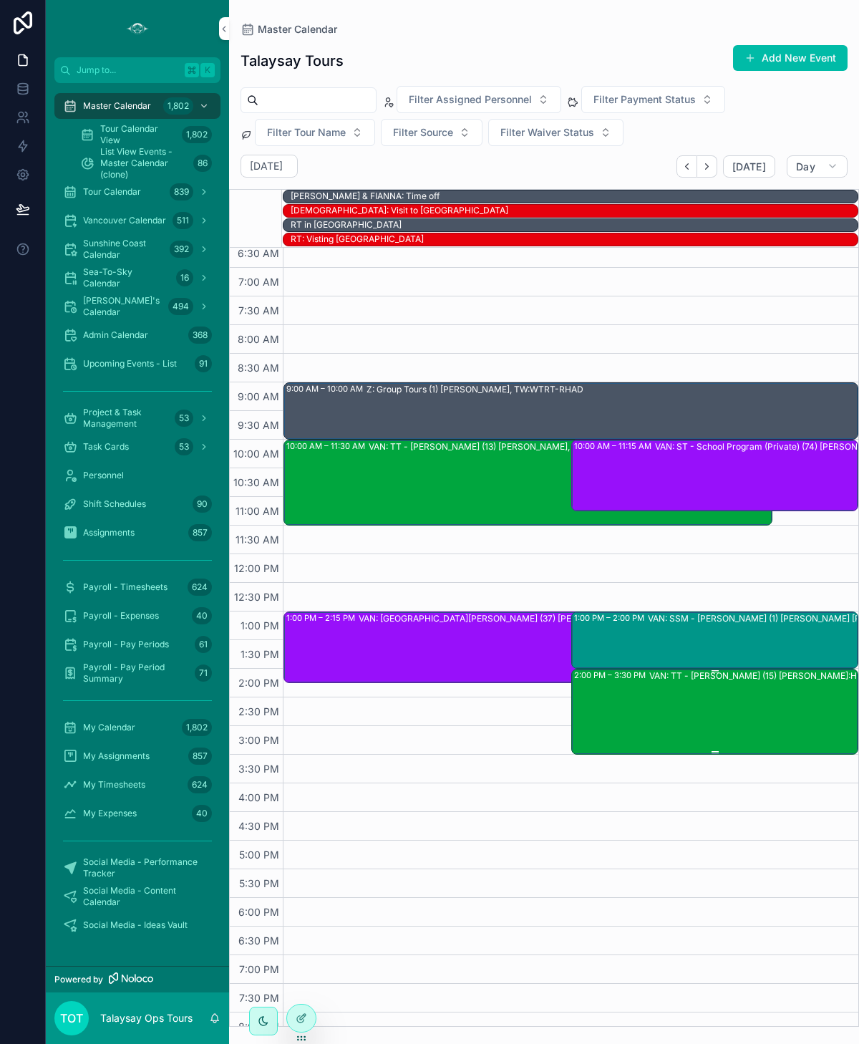
click at [650, 690] on div "VAN: TT - [PERSON_NAME] (15) [PERSON_NAME]:HDIR-GPDY" at bounding box center [774, 710] width 251 height 83
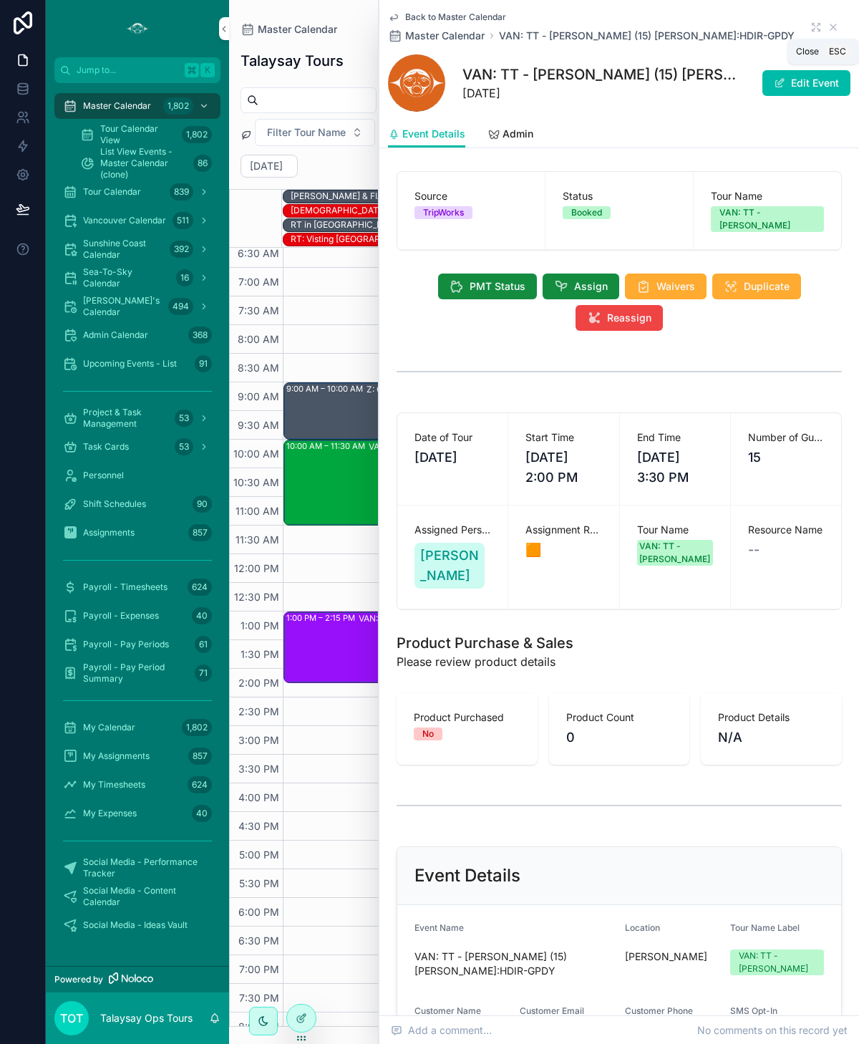
click at [831, 29] on icon "scrollable content" at bounding box center [833, 27] width 6 height 6
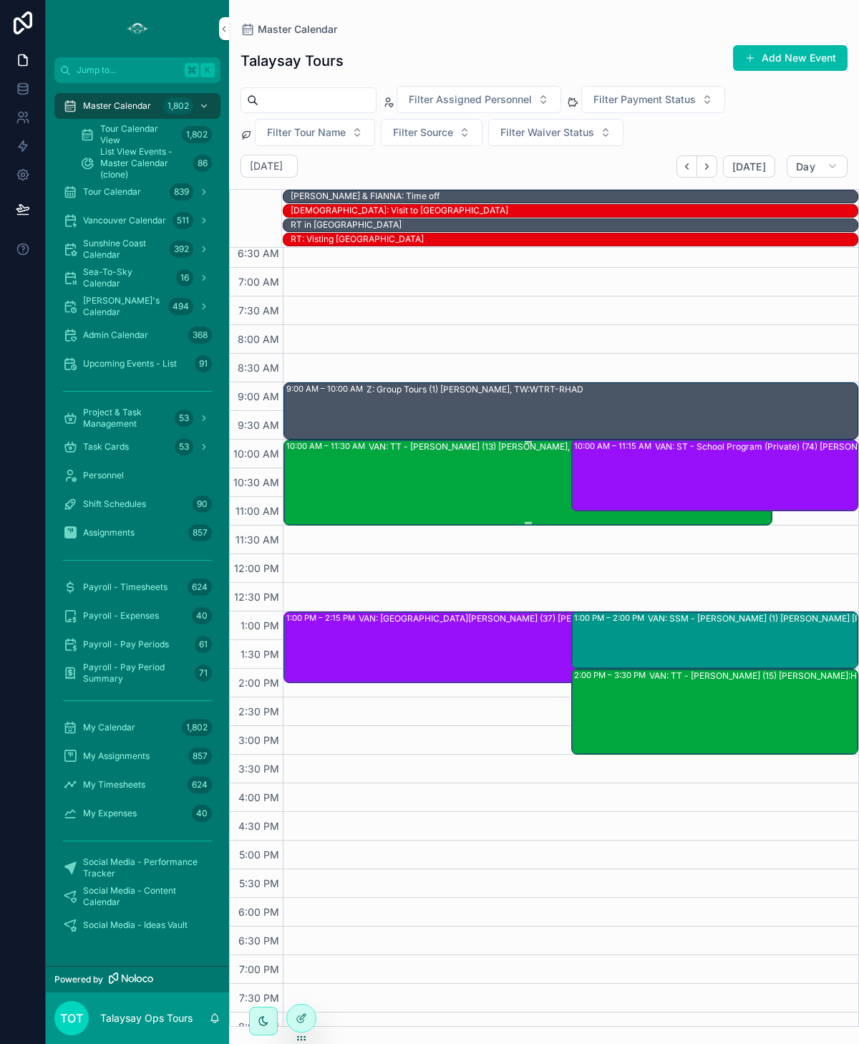
click at [383, 483] on div "VAN: TT - [PERSON_NAME] (13) [PERSON_NAME], TW:XTTZ-FXTV" at bounding box center [570, 481] width 402 height 83
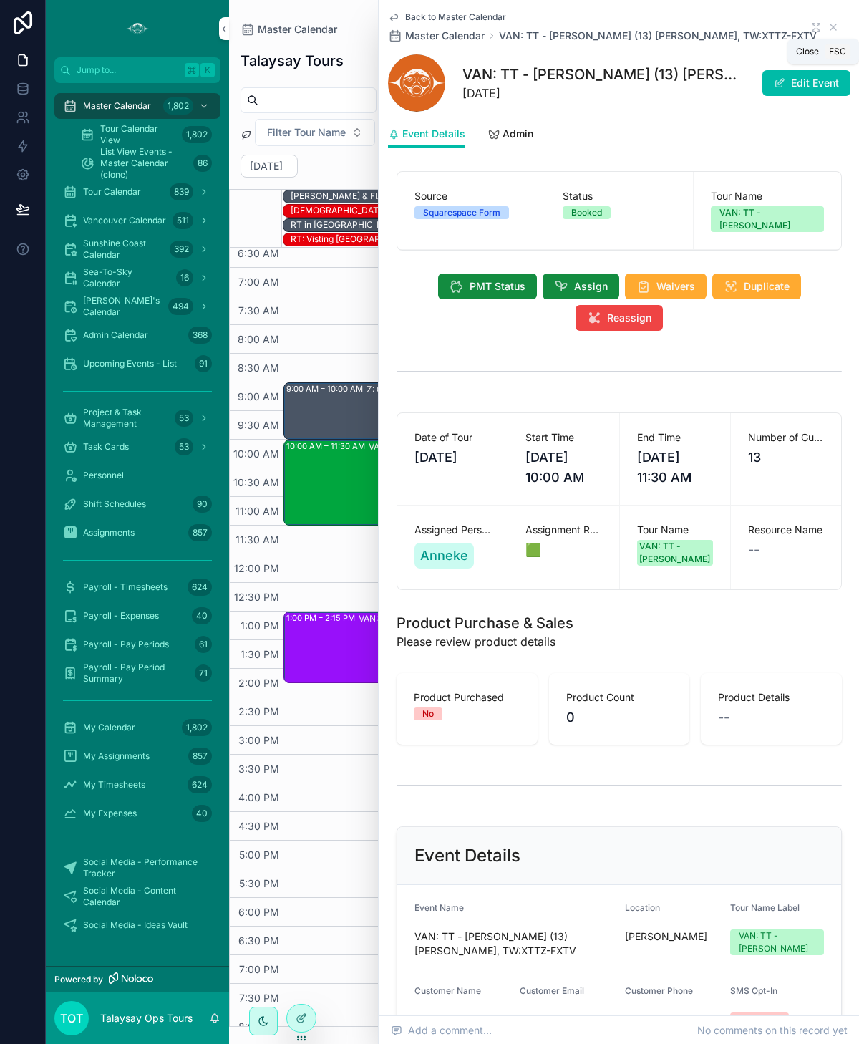
click at [833, 25] on icon "scrollable content" at bounding box center [832, 26] width 11 height 11
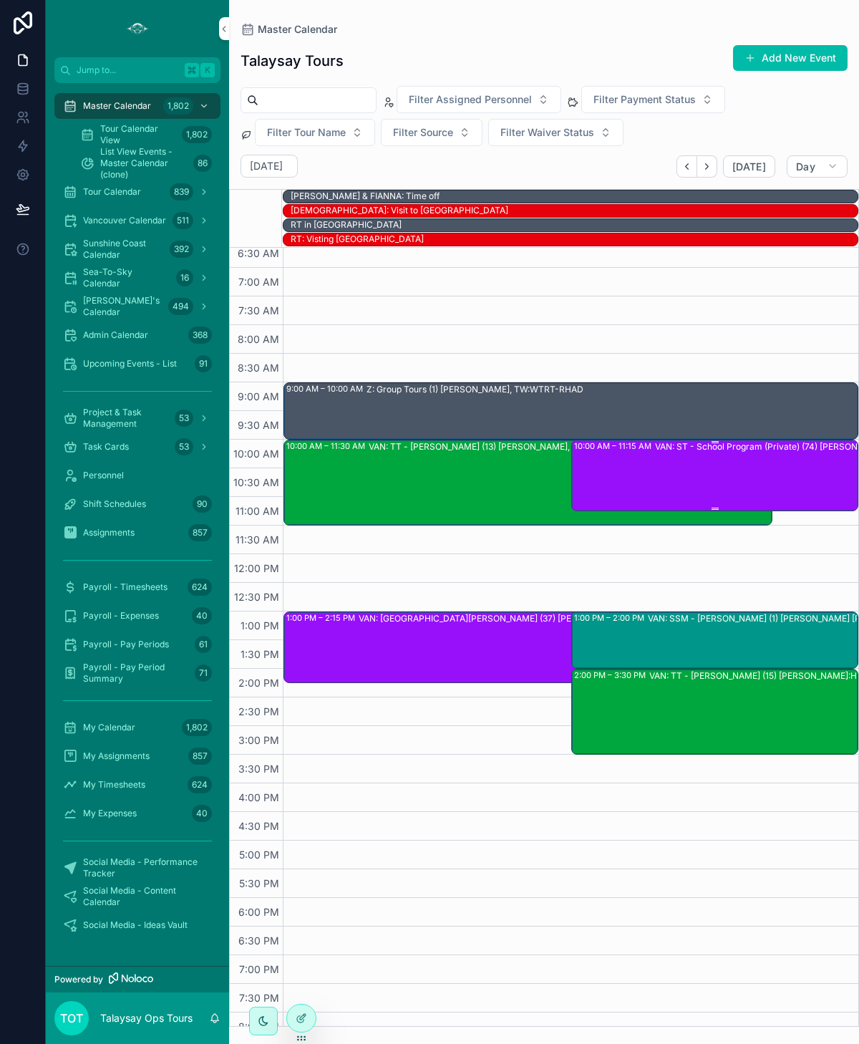
click at [709, 487] on div "VAN: ST - School Program (Private) (74) [PERSON_NAME], TW:[PERSON_NAME]-GFJV" at bounding box center [796, 474] width 283 height 69
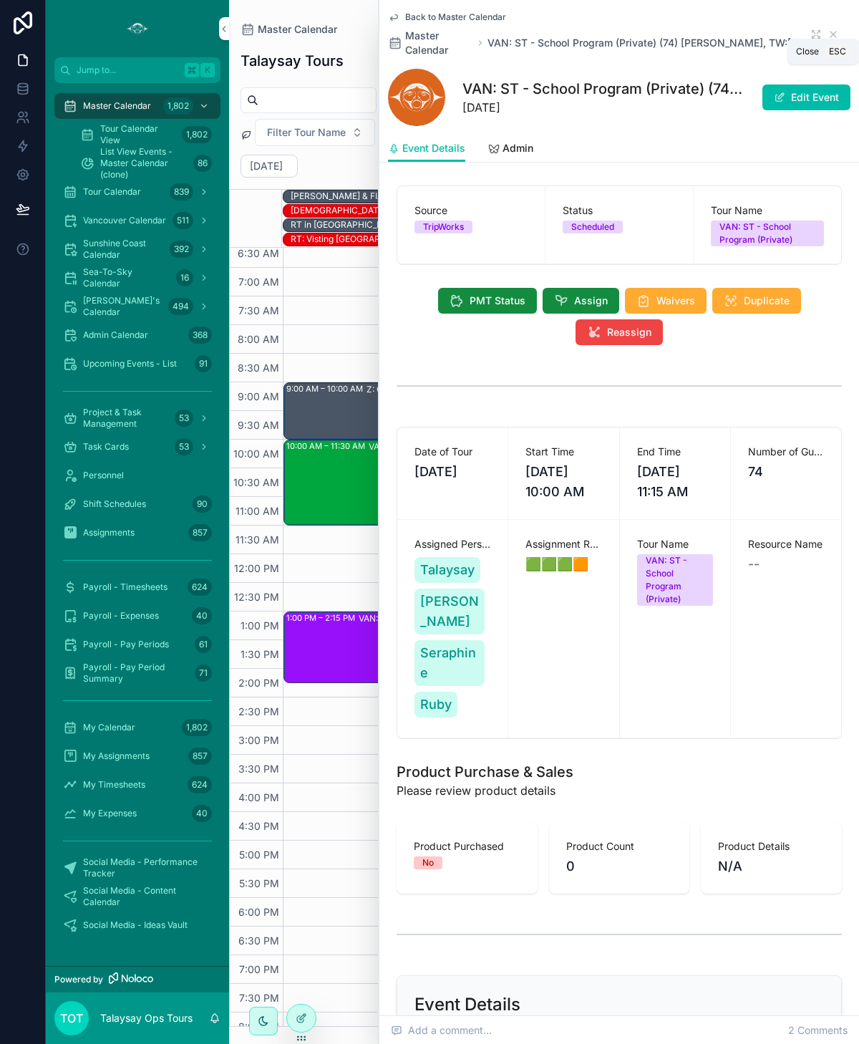
click at [833, 29] on icon "scrollable content" at bounding box center [832, 34] width 11 height 11
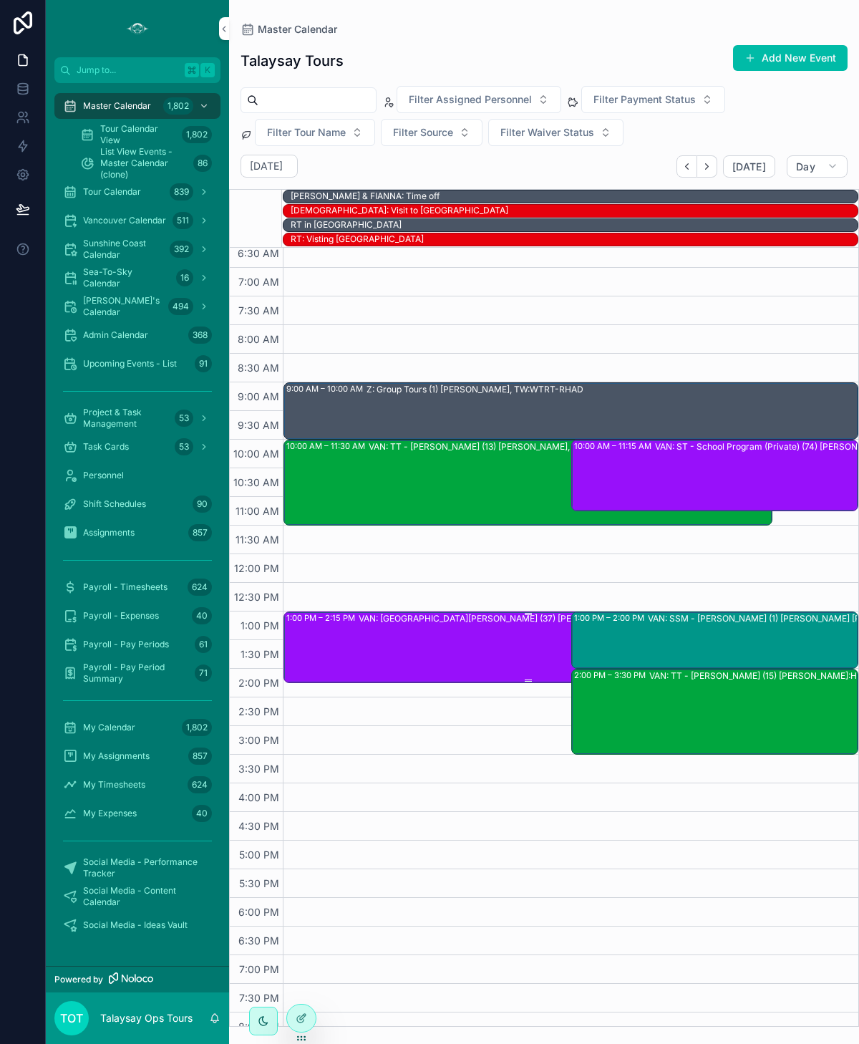
click at [440, 659] on div "VAN: [GEOGRAPHIC_DATA][PERSON_NAME] (37) [PERSON_NAME], TW:KXAG-FYUR" at bounding box center [565, 646] width 412 height 69
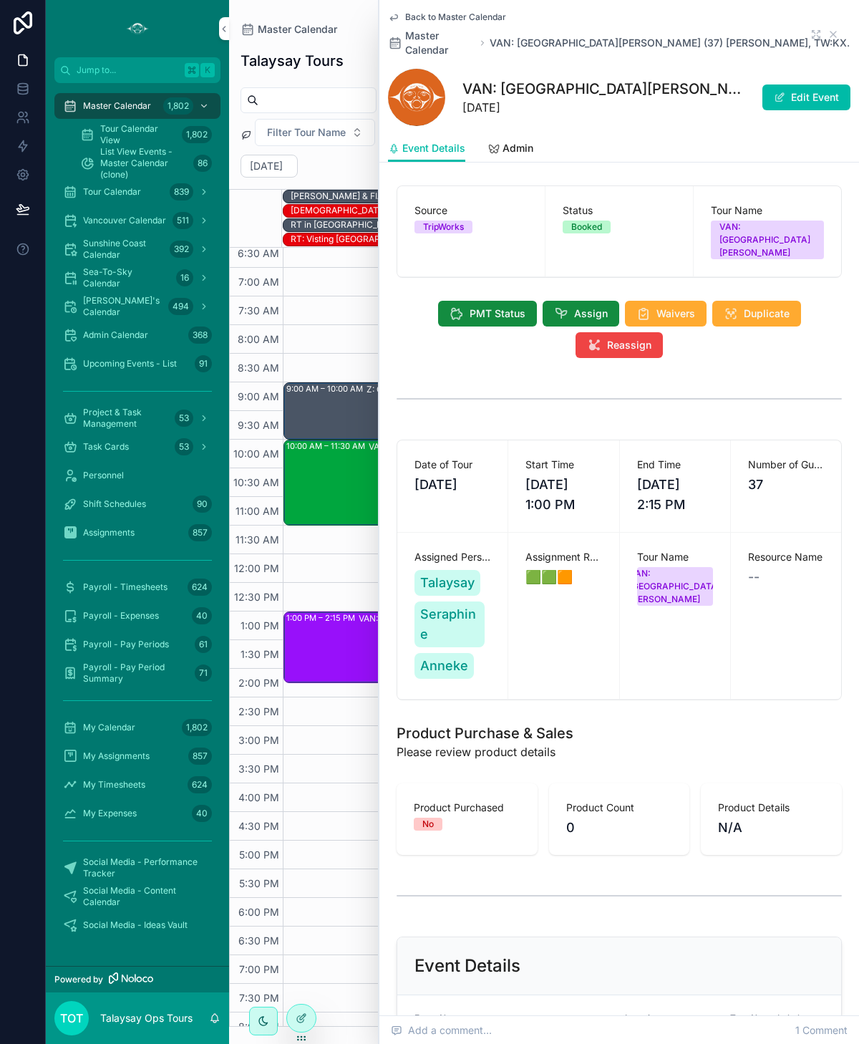
click at [831, 29] on icon "scrollable content" at bounding box center [832, 34] width 11 height 11
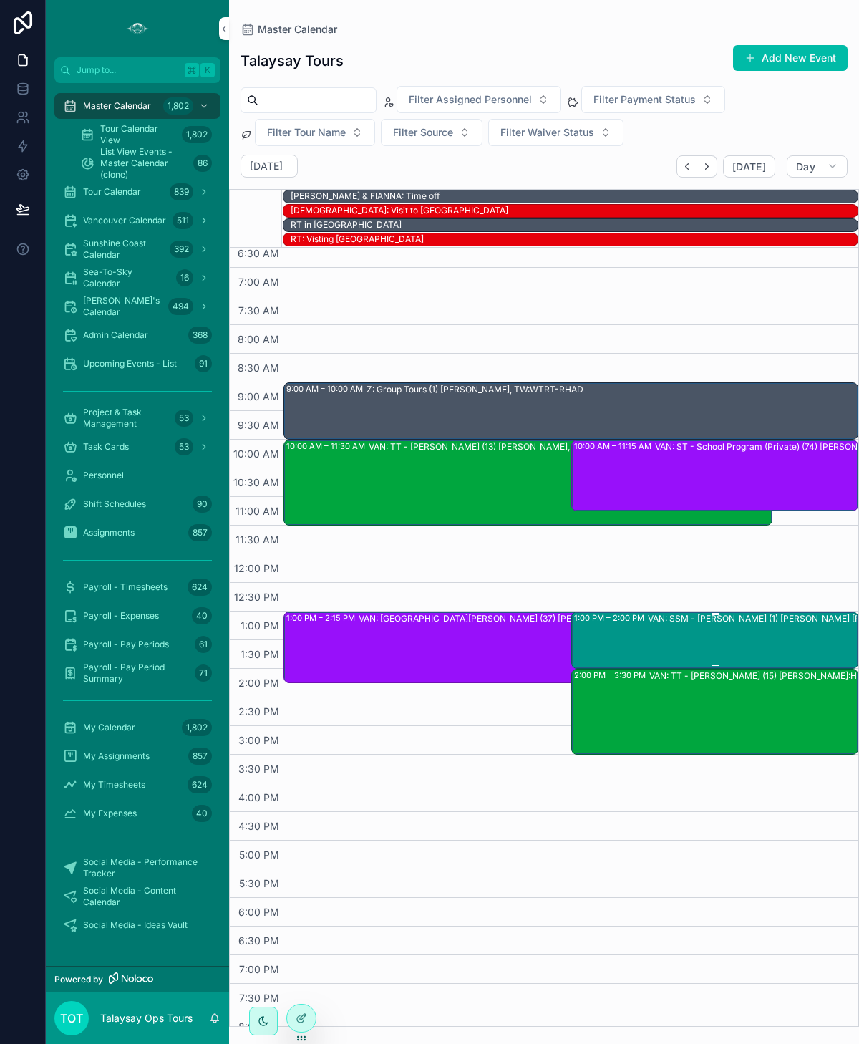
click at [667, 636] on div "VAN: SSM - [PERSON_NAME] (1) [PERSON_NAME] [PERSON_NAME], TW:HBUS-FKTE" at bounding box center [789, 639] width 283 height 54
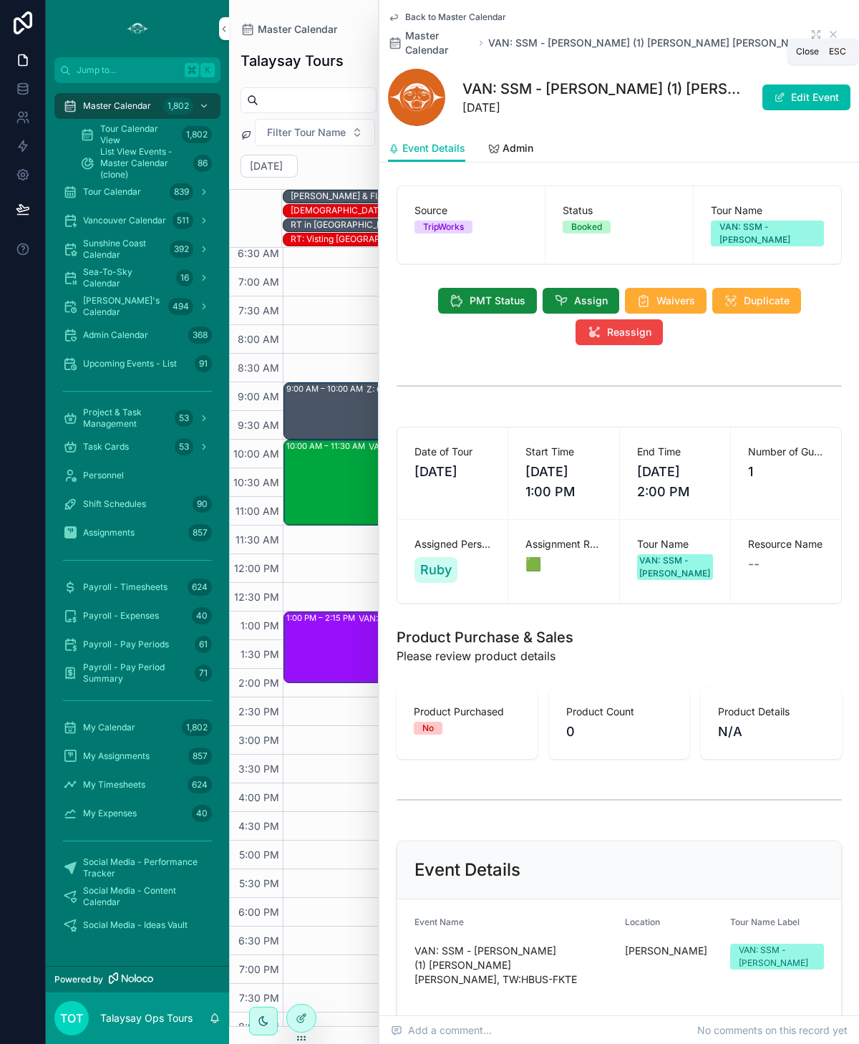
click at [830, 29] on icon "scrollable content" at bounding box center [832, 34] width 11 height 11
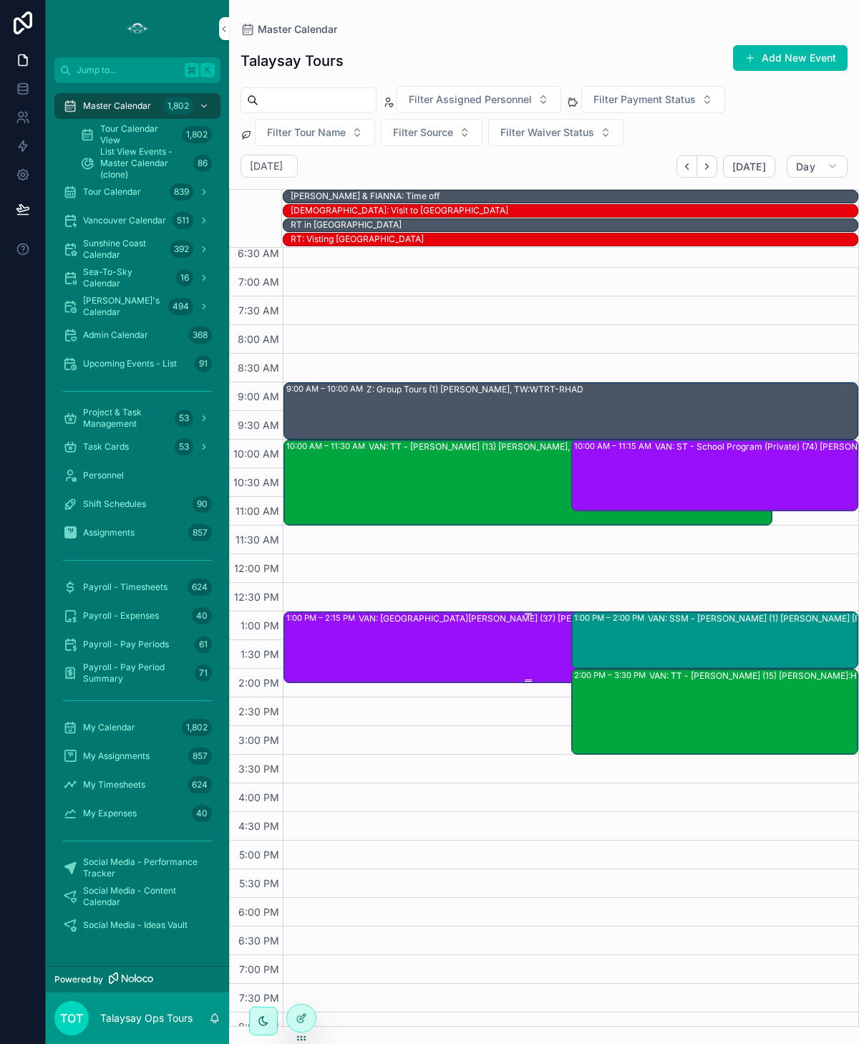
click at [436, 653] on div "VAN: [GEOGRAPHIC_DATA][PERSON_NAME] (37) [PERSON_NAME], TW:KXAG-FYUR" at bounding box center [565, 646] width 412 height 69
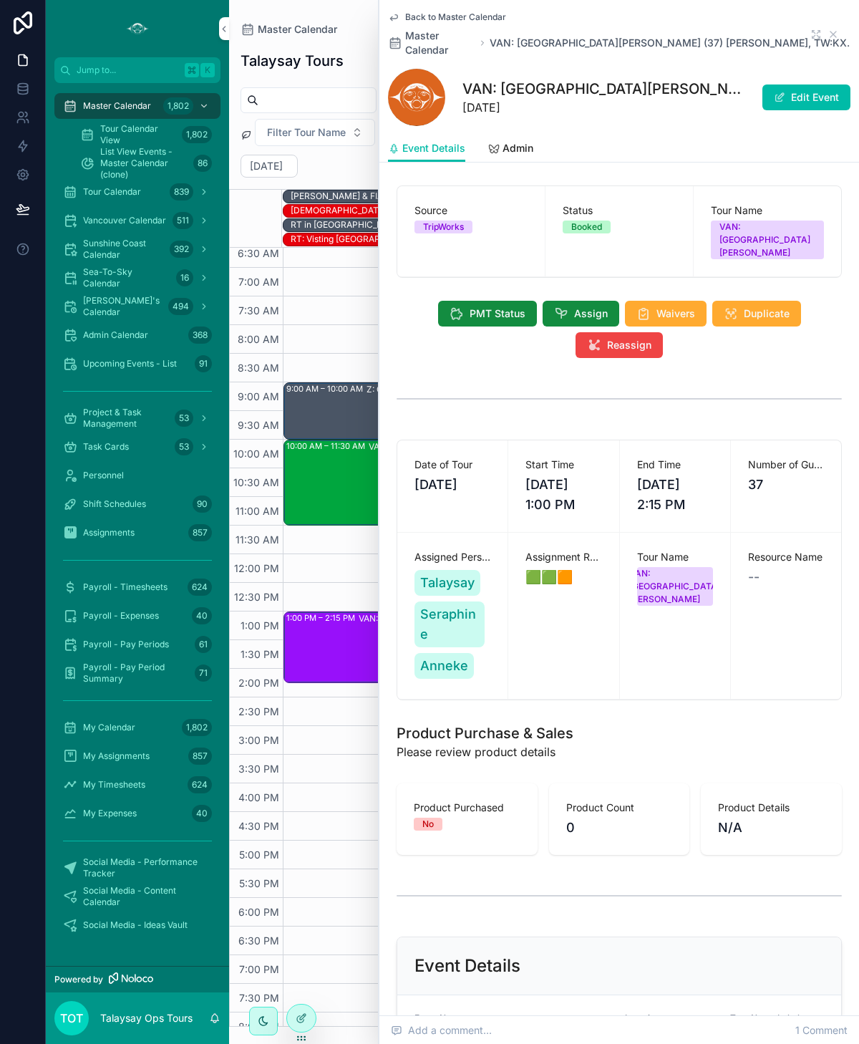
click at [831, 29] on icon "scrollable content" at bounding box center [832, 34] width 11 height 11
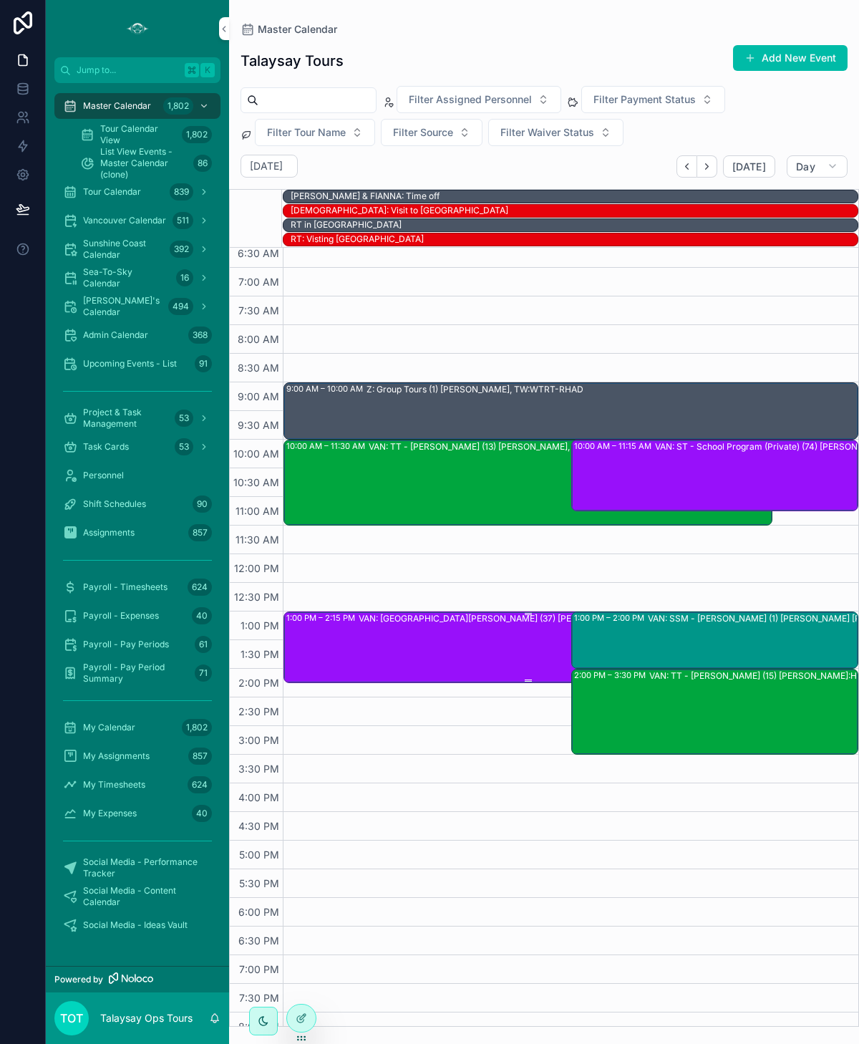
click at [512, 625] on div "VAN: [GEOGRAPHIC_DATA][PERSON_NAME] (37) [PERSON_NAME], TW:KXAG-FYUR" at bounding box center [565, 646] width 412 height 69
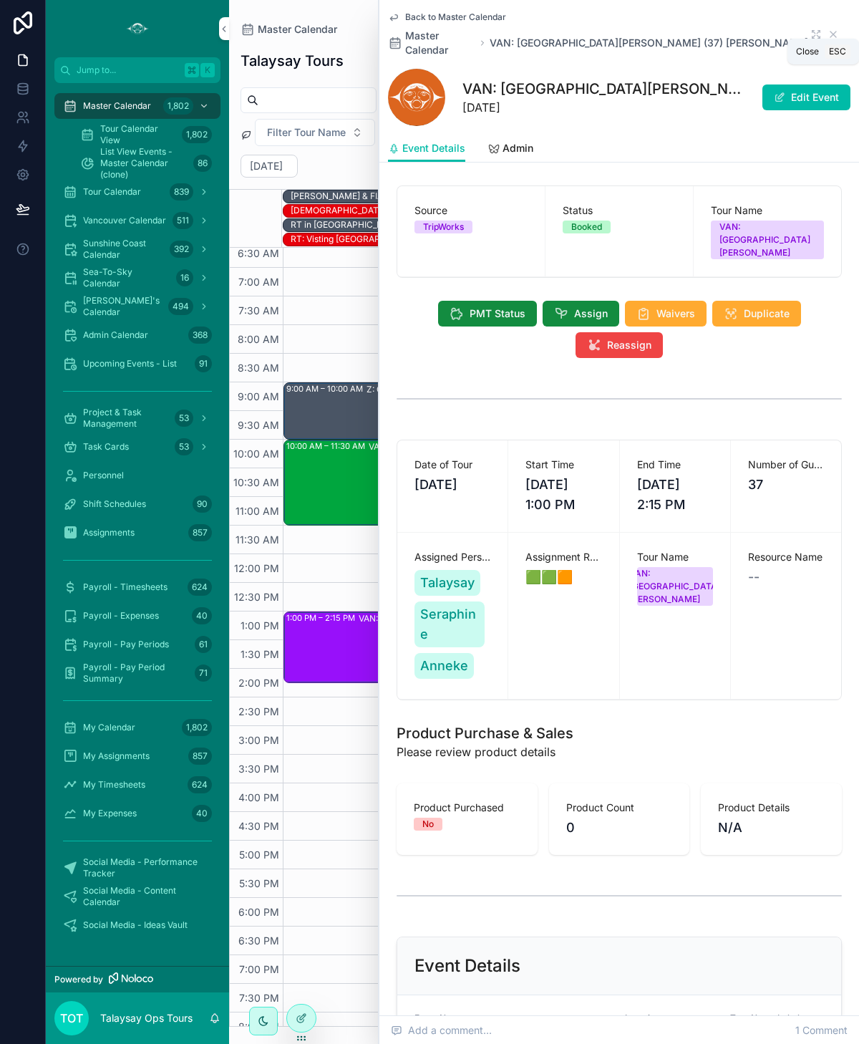
click at [832, 29] on icon "scrollable content" at bounding box center [832, 34] width 11 height 11
